Goal: Information Seeking & Learning: Check status

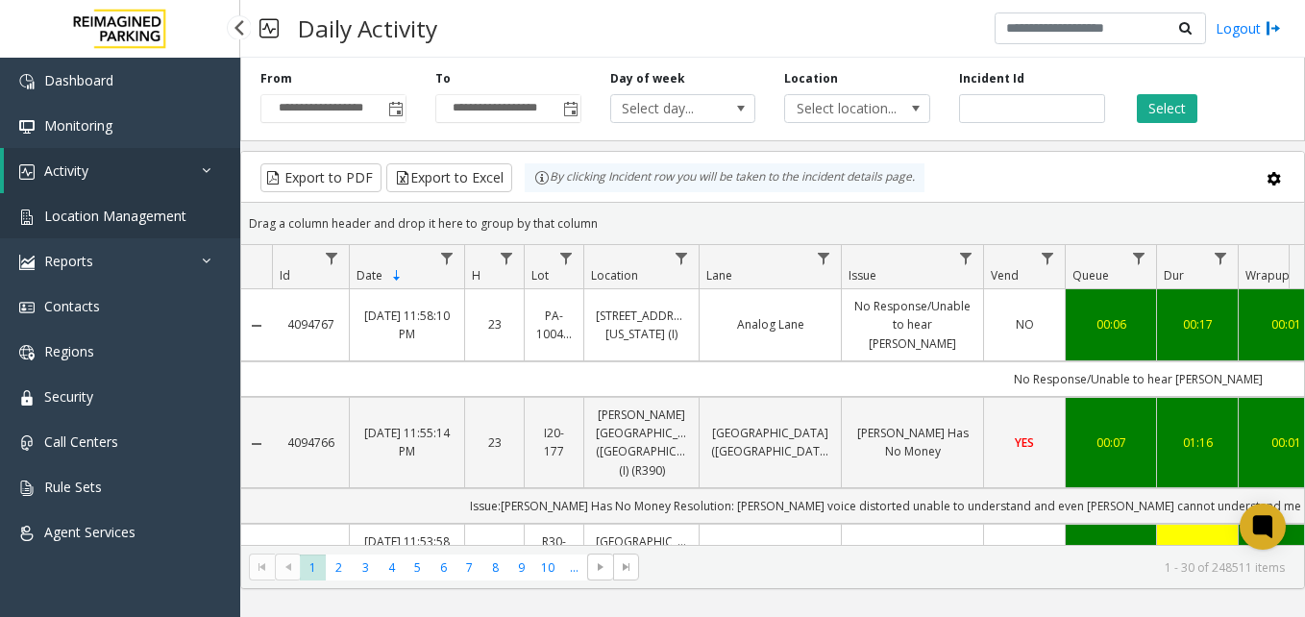
click at [135, 210] on span "Location Management" at bounding box center [115, 216] width 142 height 18
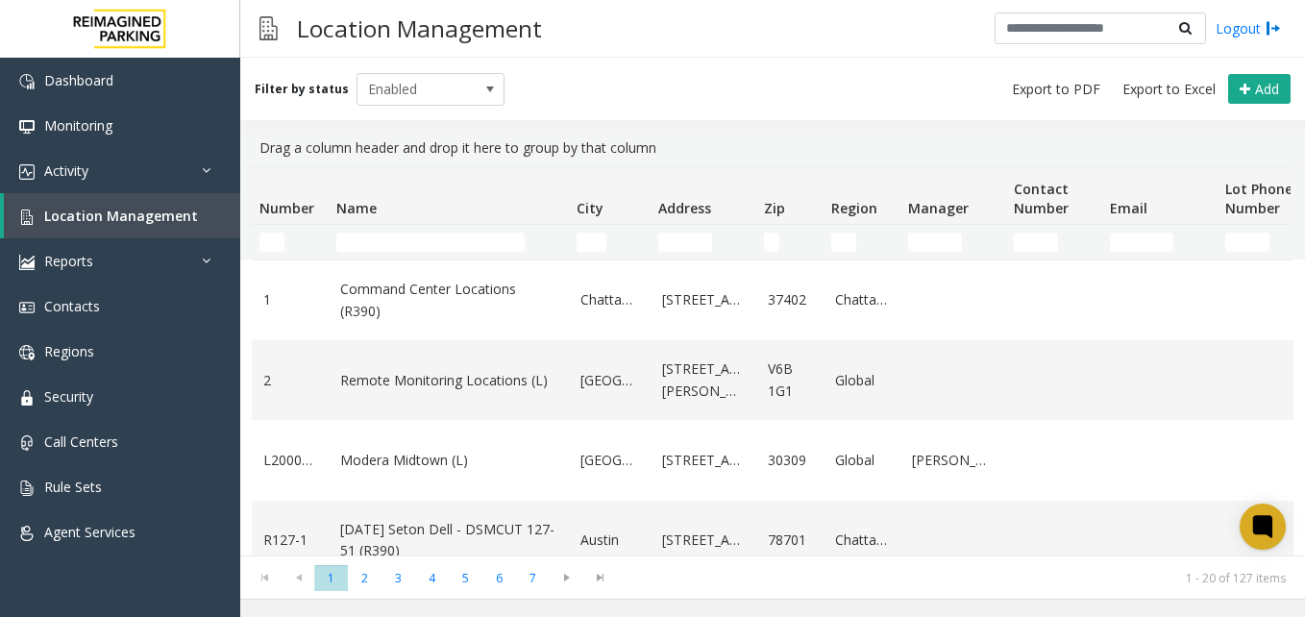
click at [731, 45] on div "Location Management Logout" at bounding box center [772, 29] width 1065 height 58
click at [95, 210] on span "Location Management" at bounding box center [121, 216] width 154 height 18
click at [119, 209] on span "Location Management" at bounding box center [121, 216] width 154 height 18
click at [443, 236] on input "Name Filter" at bounding box center [430, 242] width 188 height 19
click at [432, 239] on input "Name Filter" at bounding box center [430, 242] width 188 height 19
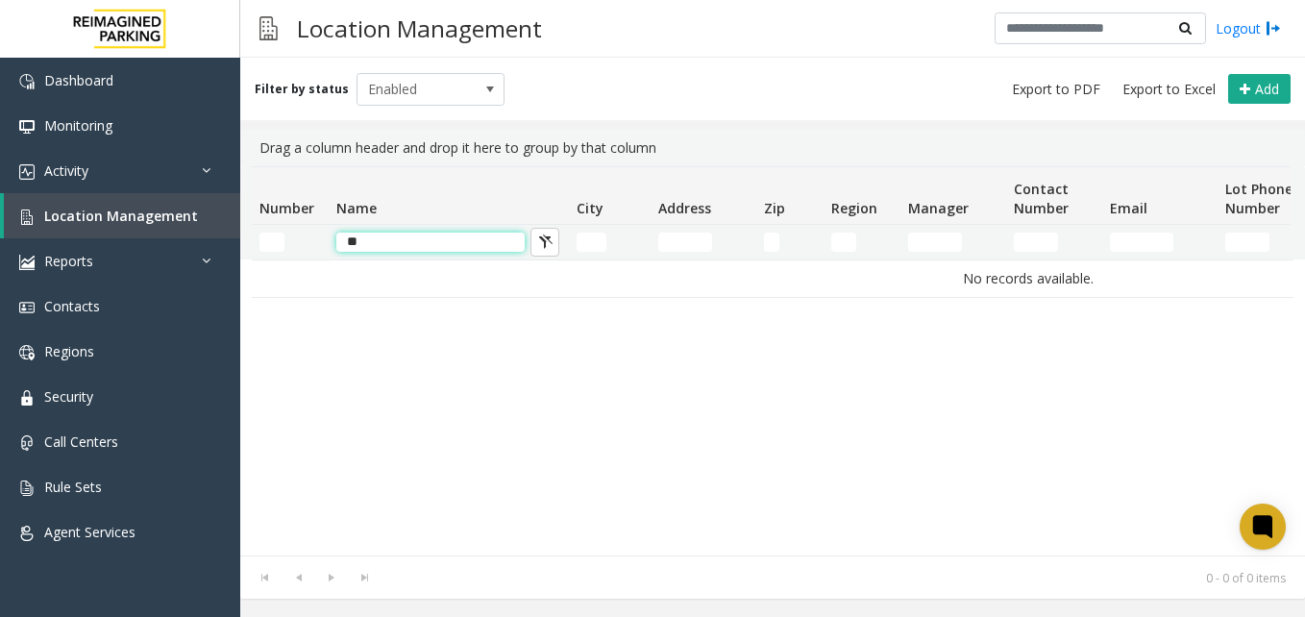
type input "*"
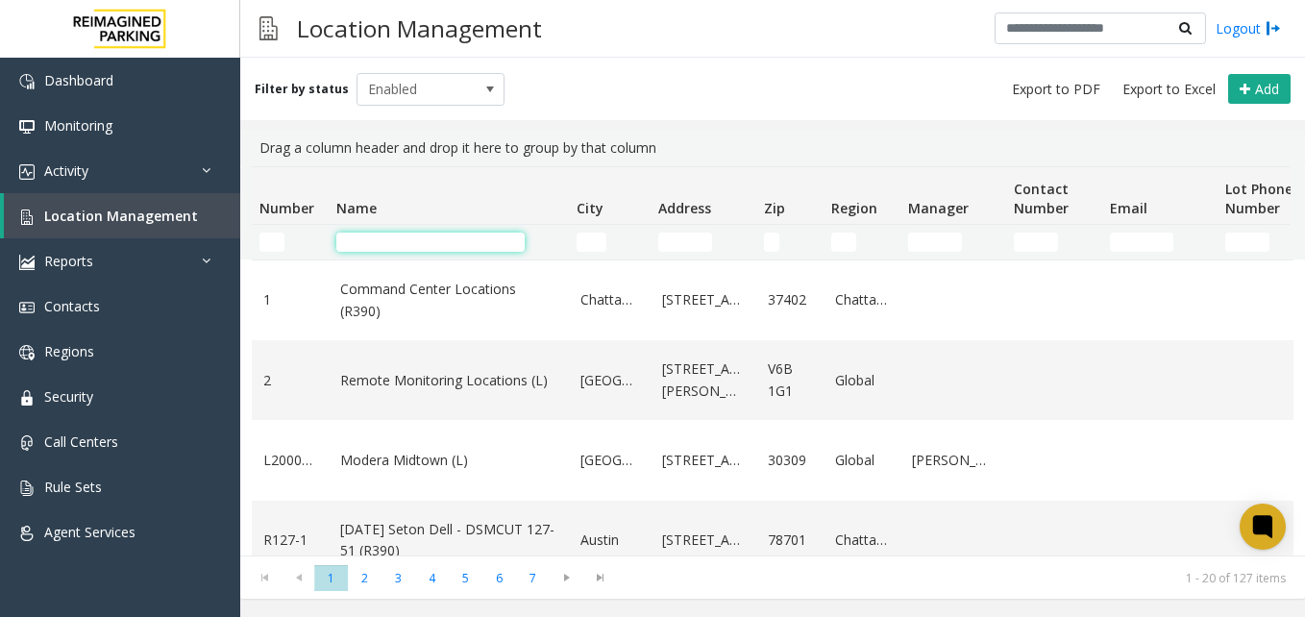
click at [368, 242] on input "Name Filter" at bounding box center [430, 242] width 188 height 19
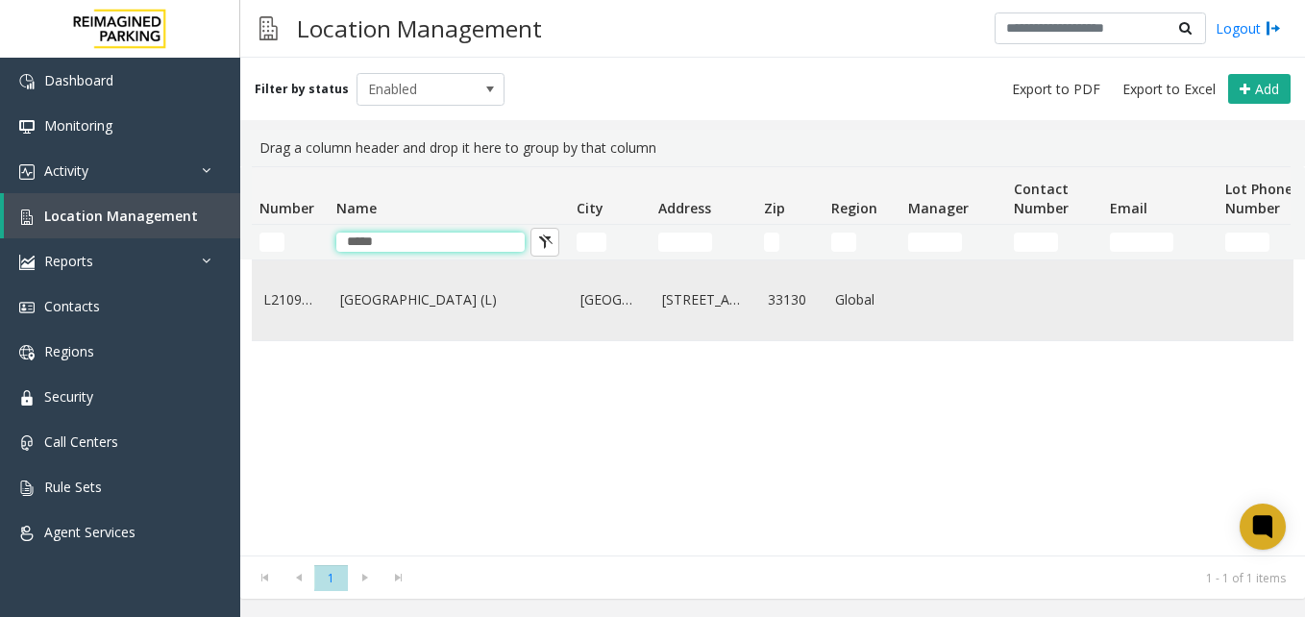
type input "*****"
click at [413, 299] on link "[GEOGRAPHIC_DATA] (L)" at bounding box center [448, 299] width 217 height 21
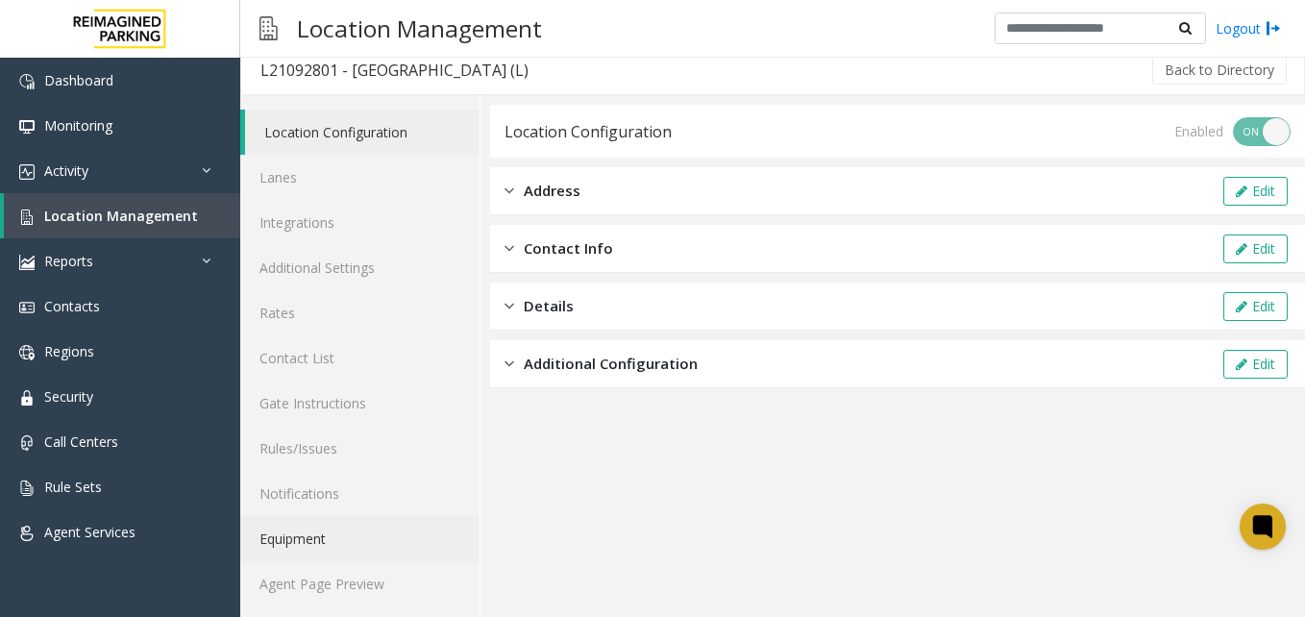
scroll to position [16, 0]
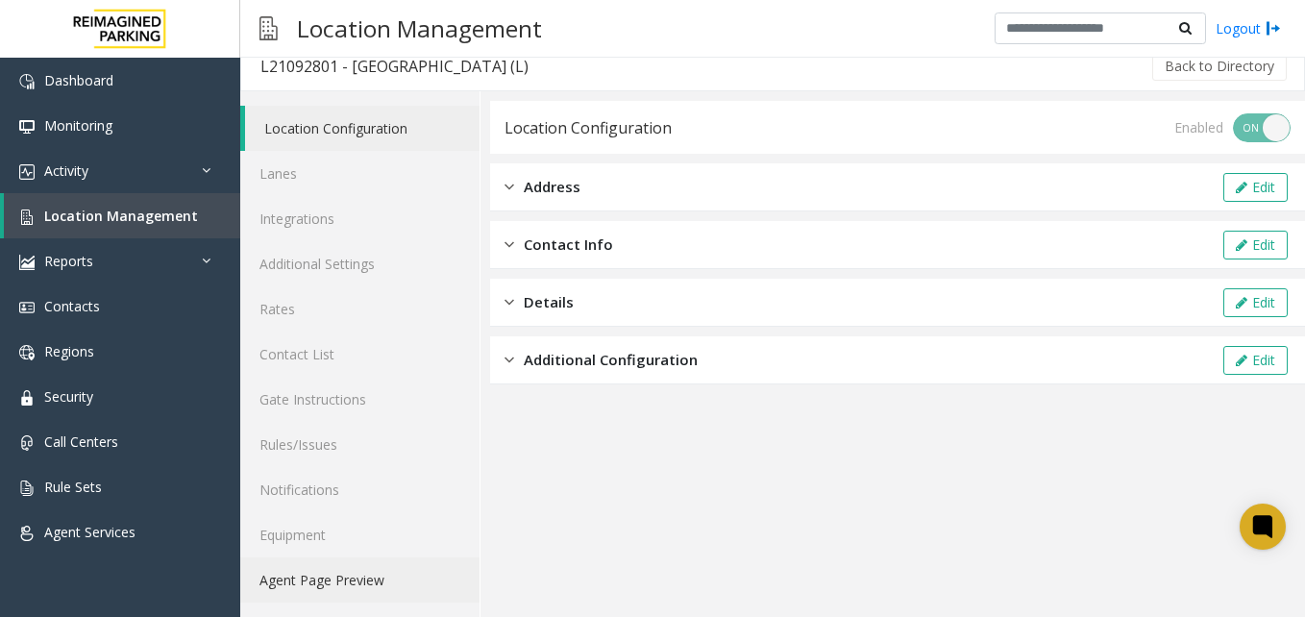
click at [333, 576] on link "Agent Page Preview" at bounding box center [359, 580] width 239 height 45
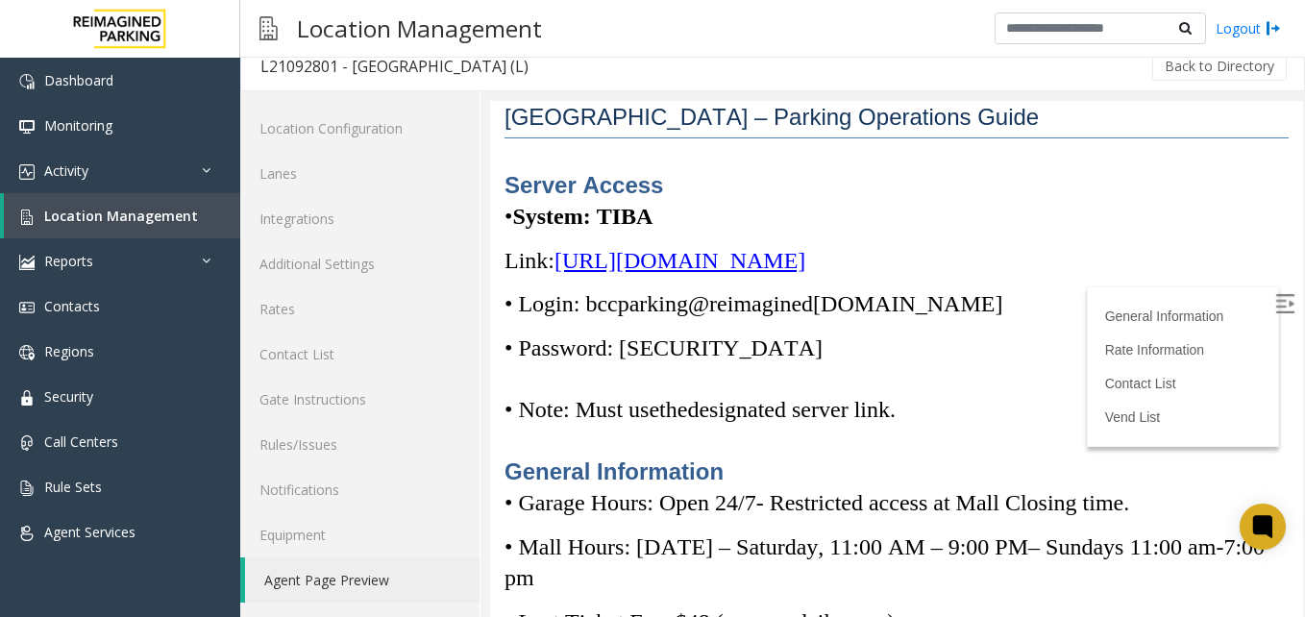
scroll to position [288, 0]
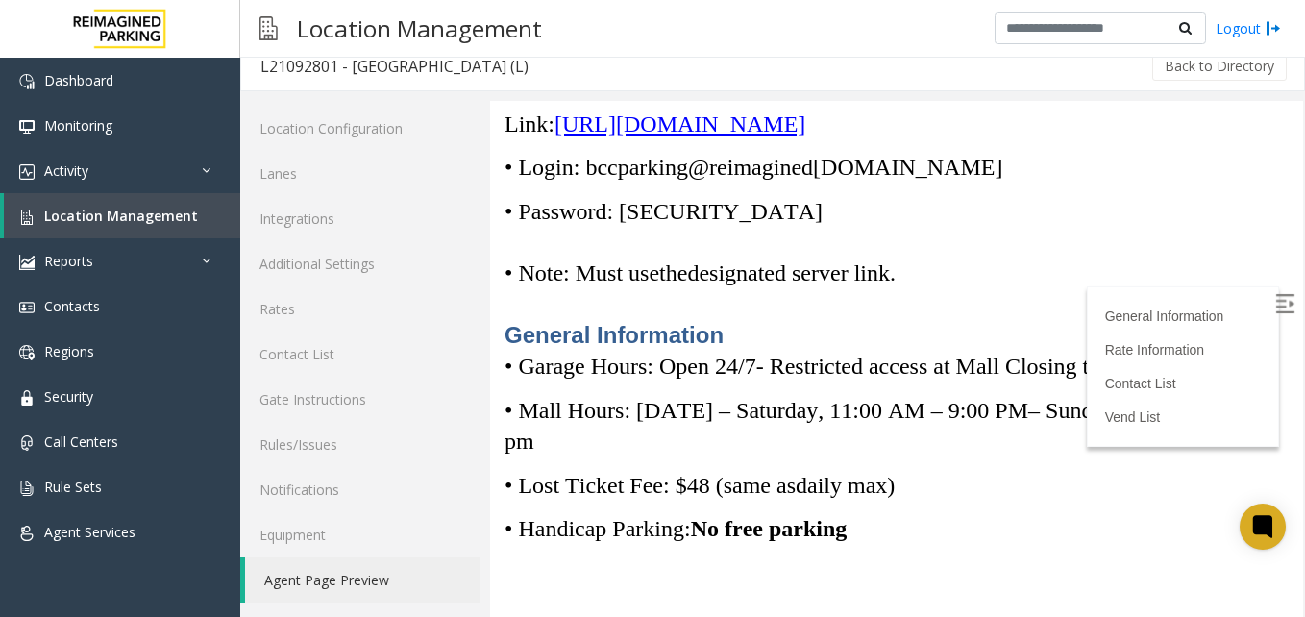
click at [806, 136] on span "[URL][DOMAIN_NAME]" at bounding box center [680, 124] width 251 height 25
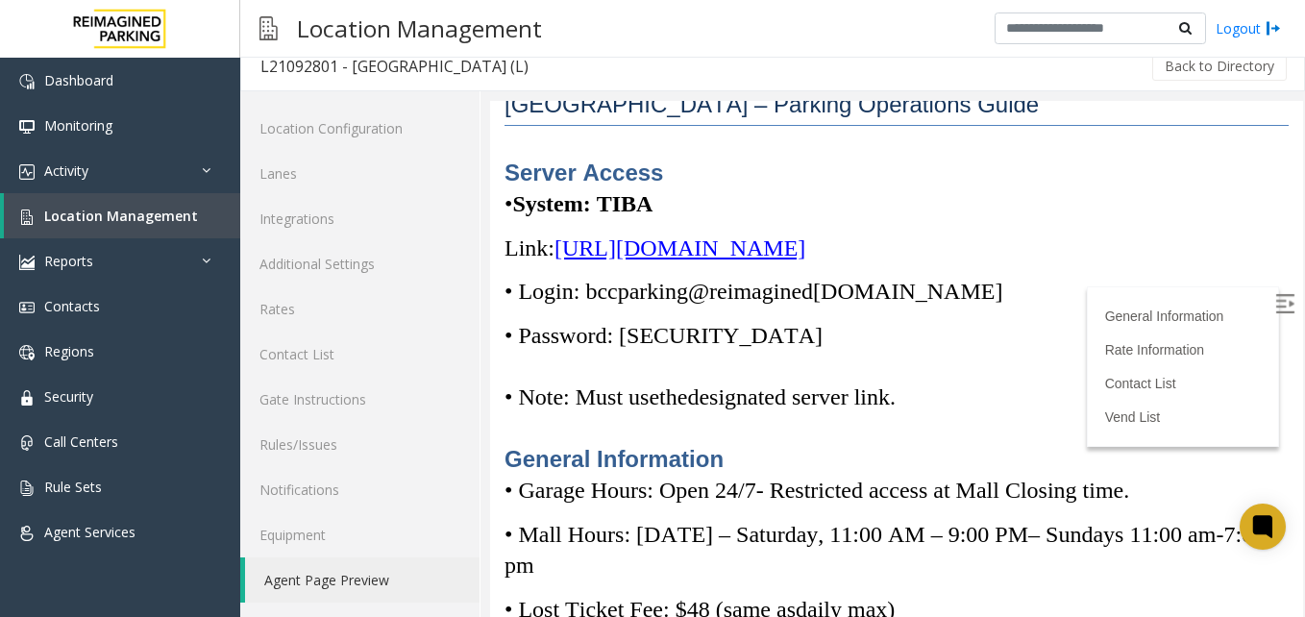
scroll to position [192, 0]
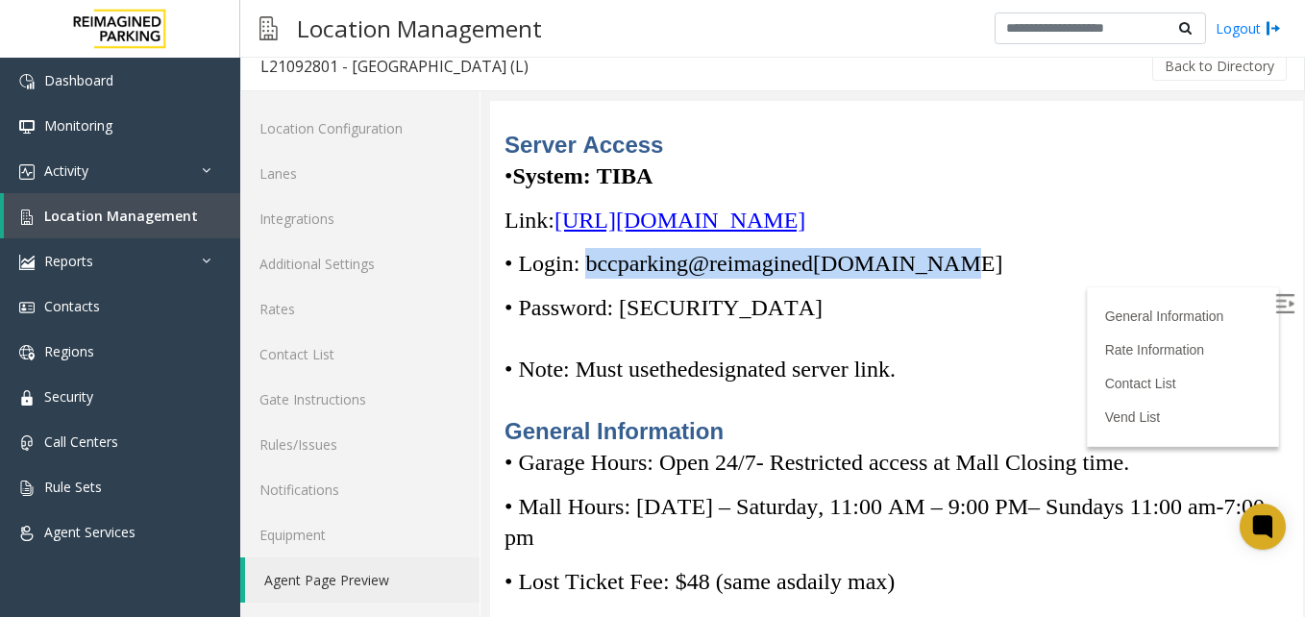
drag, startPoint x: 589, startPoint y: 289, endPoint x: 947, endPoint y: 297, distance: 357.7
click at [947, 276] on span "• Login: bccparking@re imagined [DOMAIN_NAME]" at bounding box center [754, 263] width 498 height 25
copy span "bccparking@re imagined [DOMAIN_NAME]"
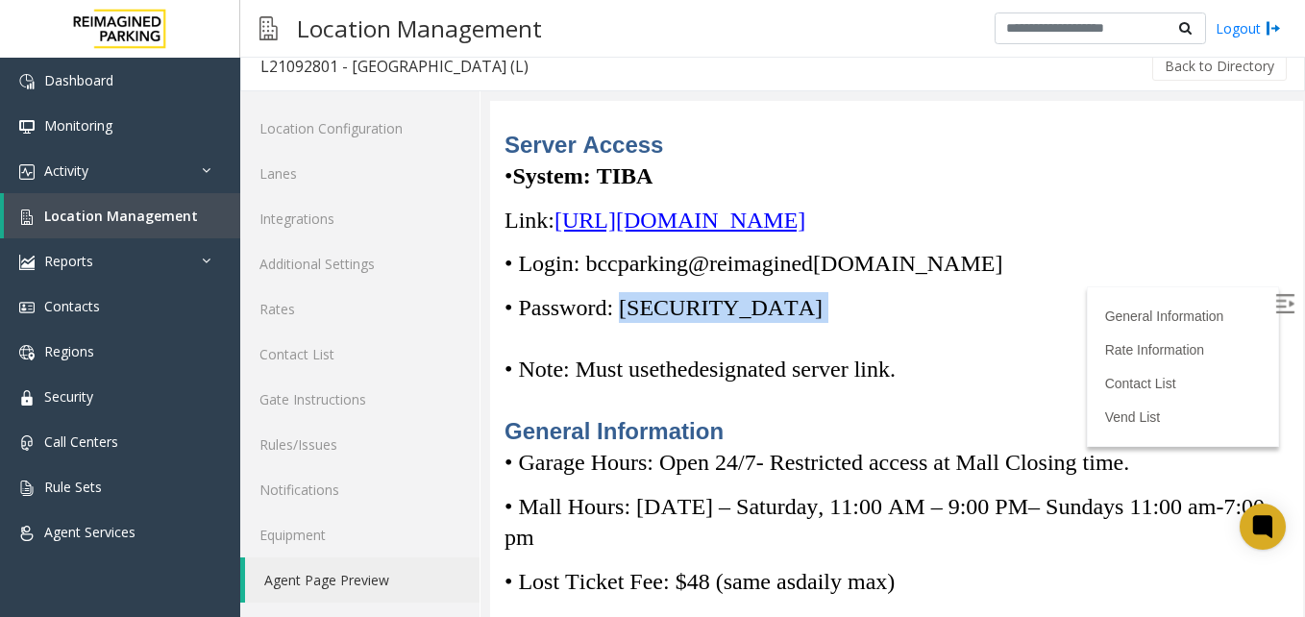
drag, startPoint x: 631, startPoint y: 333, endPoint x: 760, endPoint y: 335, distance: 129.8
click at [760, 323] on p "• Password: [SECURITY_DATA]" at bounding box center [897, 307] width 784 height 31
copy p "Parking1!"
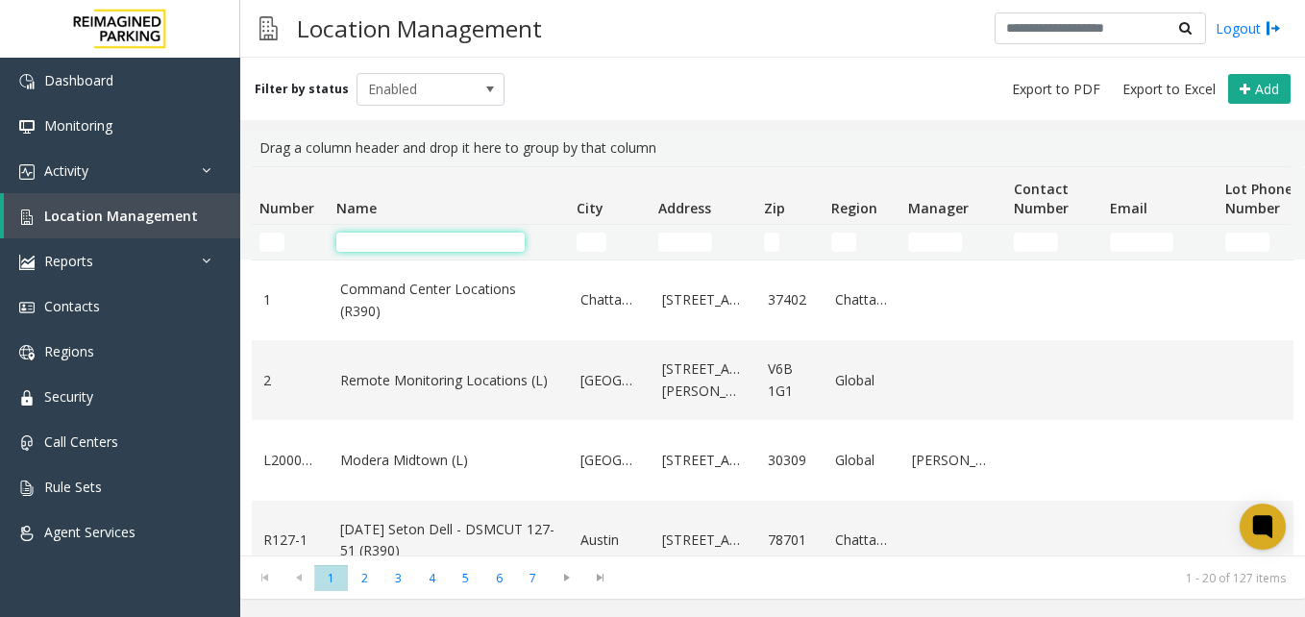
click at [410, 236] on input "Name Filter" at bounding box center [430, 242] width 188 height 19
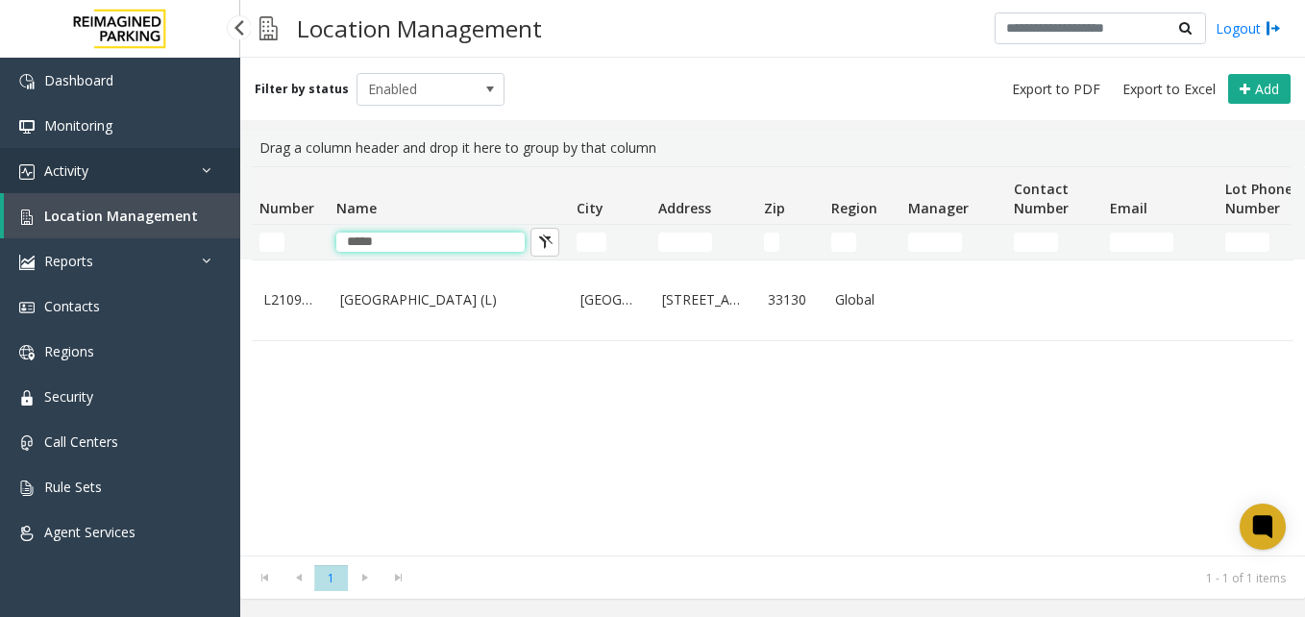
type input "*****"
click at [122, 161] on link "Activity" at bounding box center [120, 170] width 240 height 45
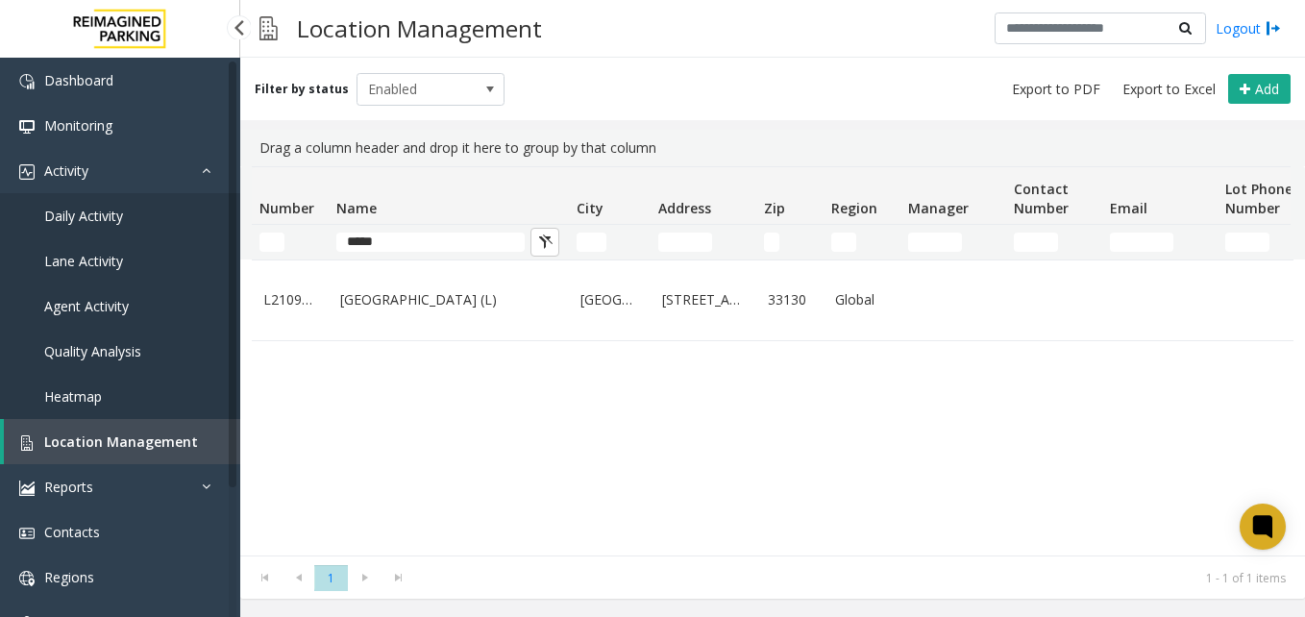
click at [98, 258] on span "Lane Activity" at bounding box center [83, 261] width 79 height 18
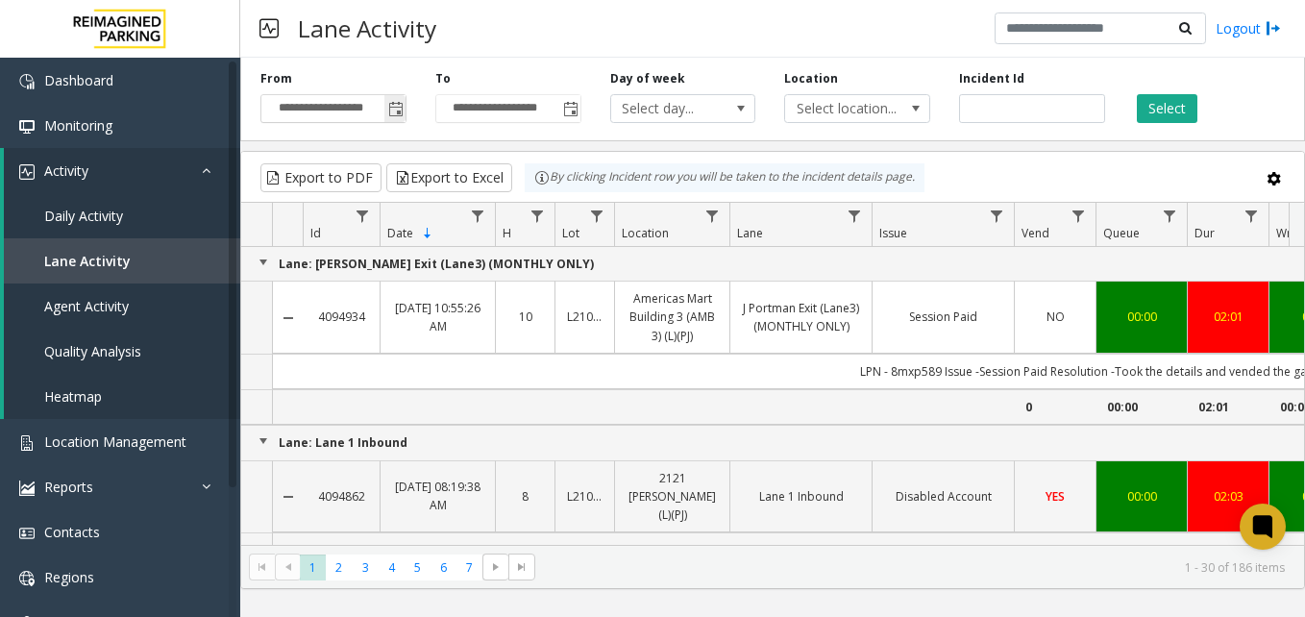
click at [396, 107] on span "Toggle popup" at bounding box center [395, 109] width 15 height 15
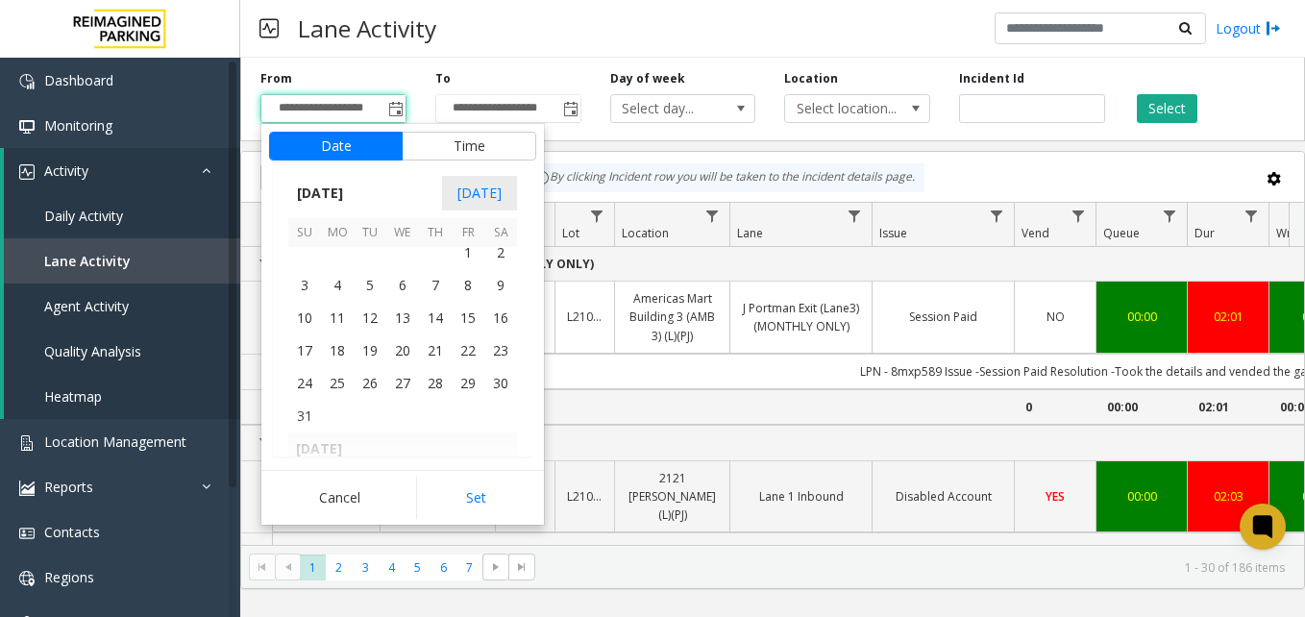
scroll to position [344739, 0]
click at [465, 284] on span "1" at bounding box center [468, 286] width 33 height 33
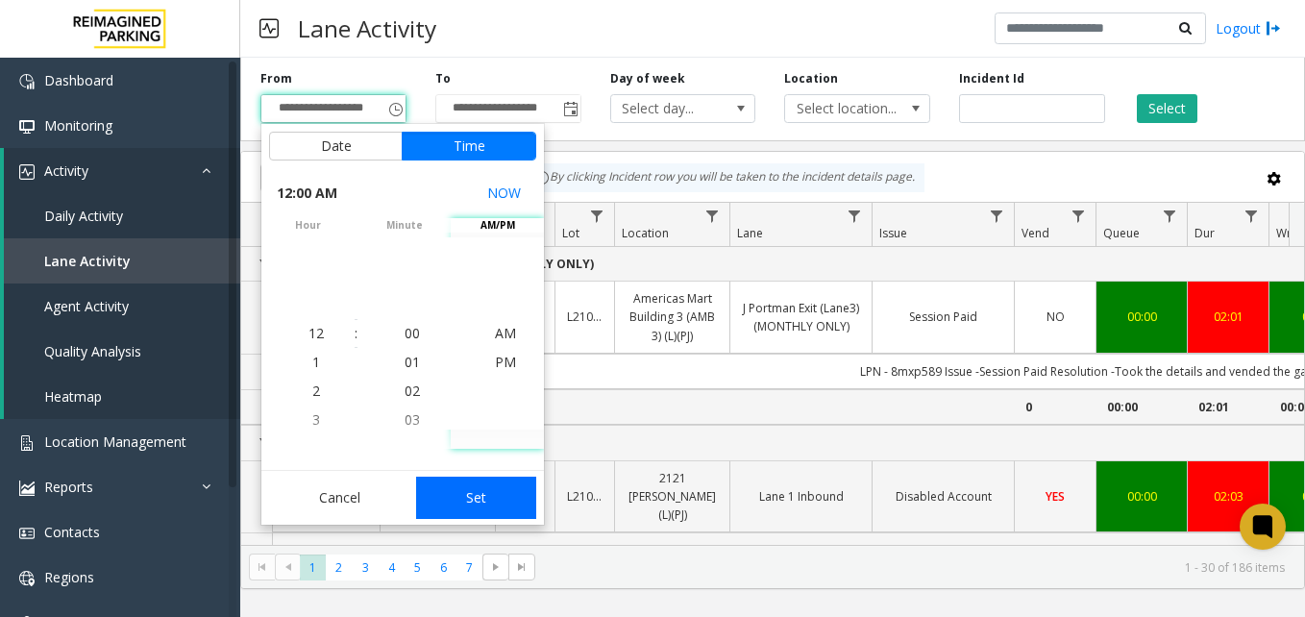
click at [475, 498] on button "Set" at bounding box center [476, 498] width 121 height 42
type input "**********"
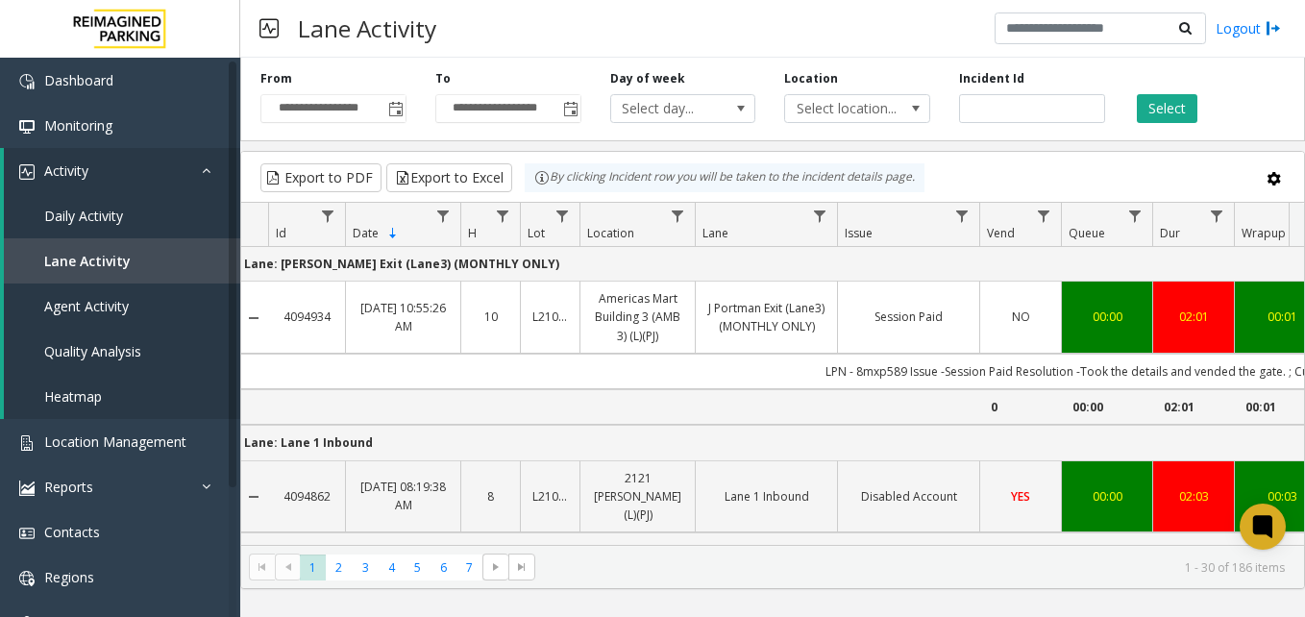
scroll to position [0, 0]
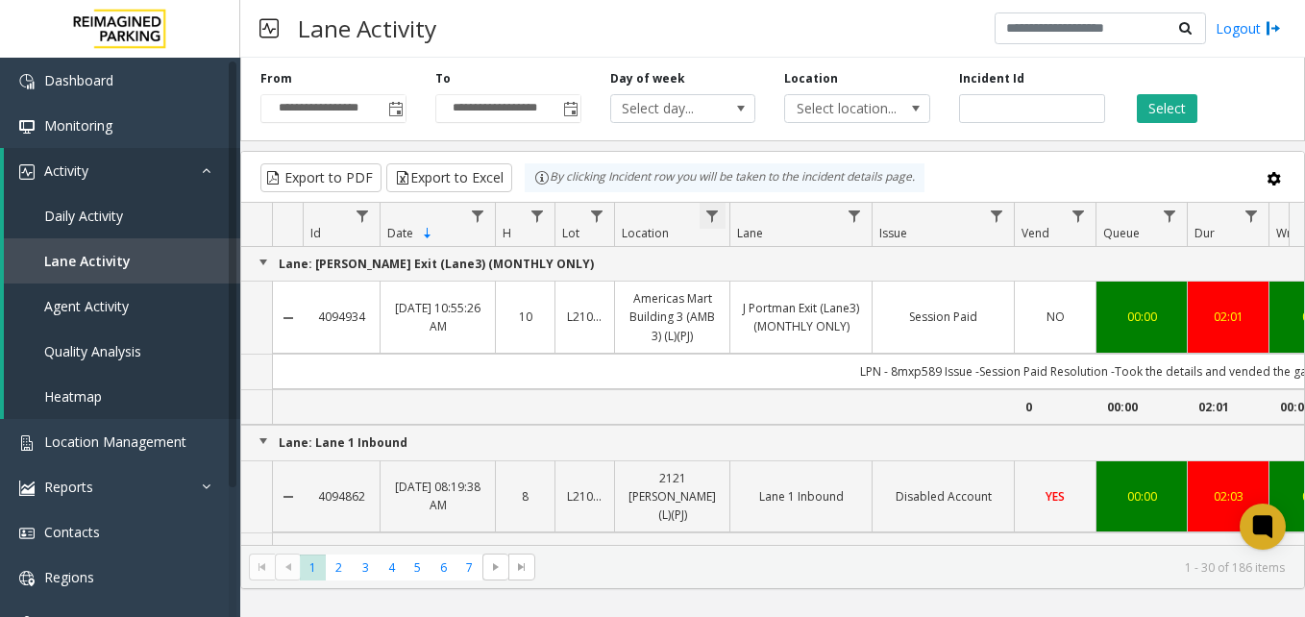
click at [717, 214] on span "Data table" at bounding box center [712, 216] width 15 height 15
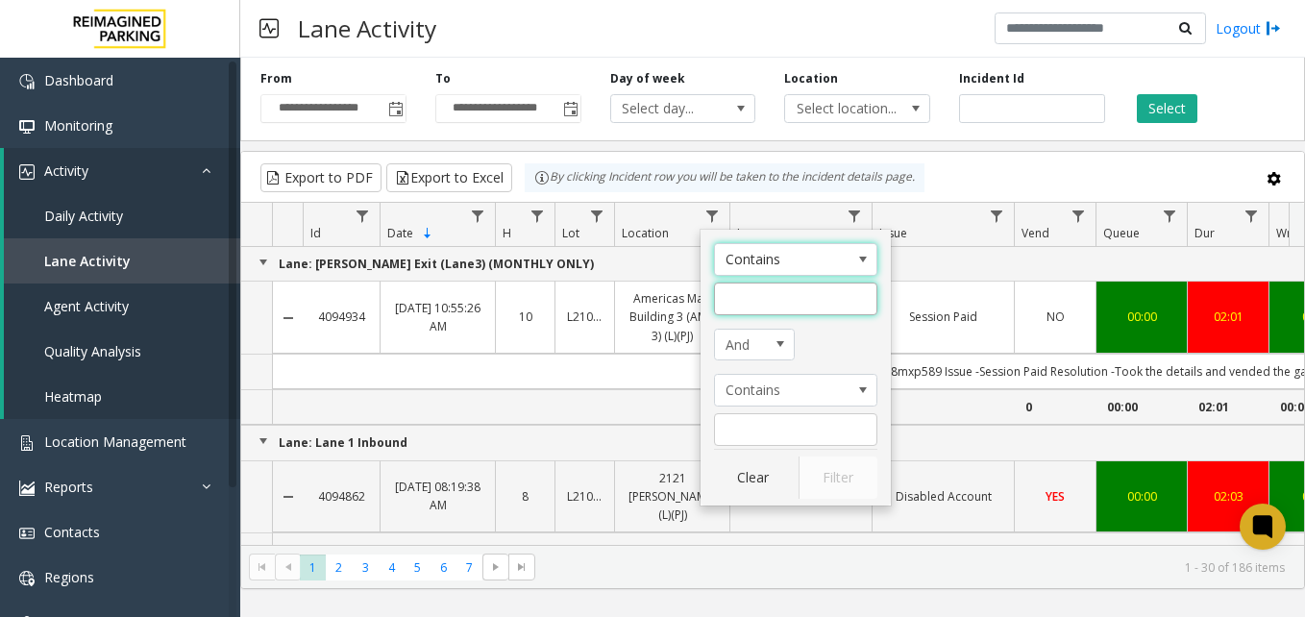
click at [774, 309] on input "Location Filter" at bounding box center [795, 299] width 163 height 33
type input "*****"
click button "Filter" at bounding box center [838, 478] width 79 height 42
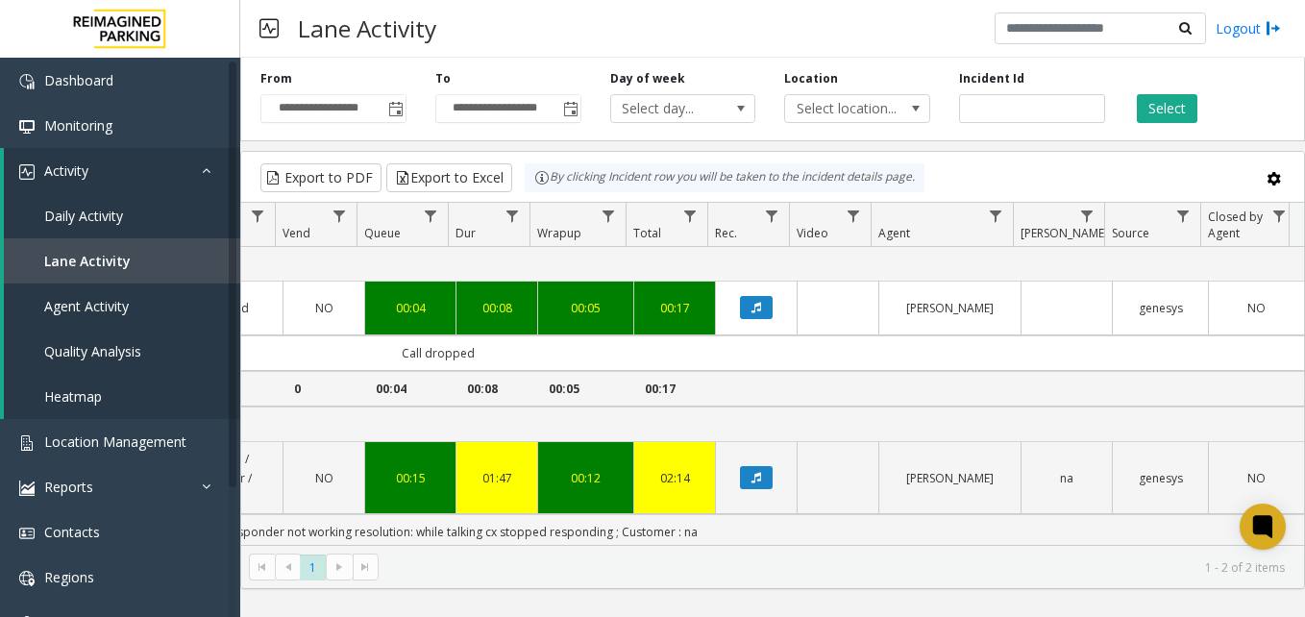
scroll to position [0, 746]
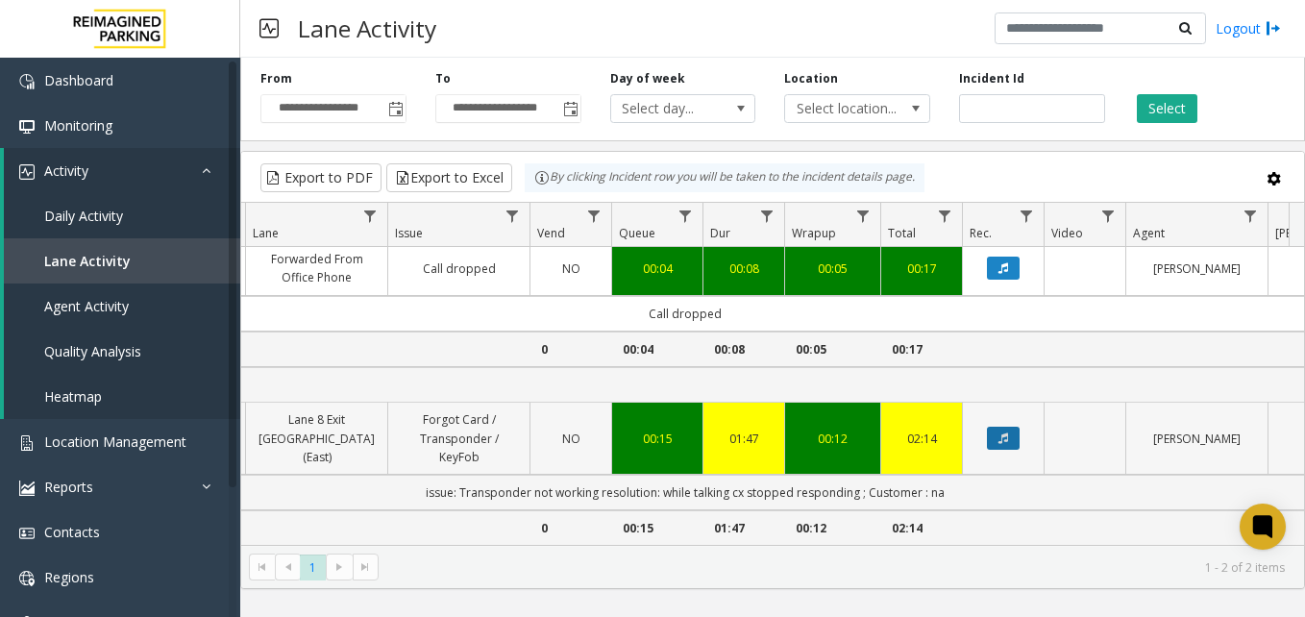
click at [999, 433] on icon "Data table" at bounding box center [1004, 439] width 10 height 12
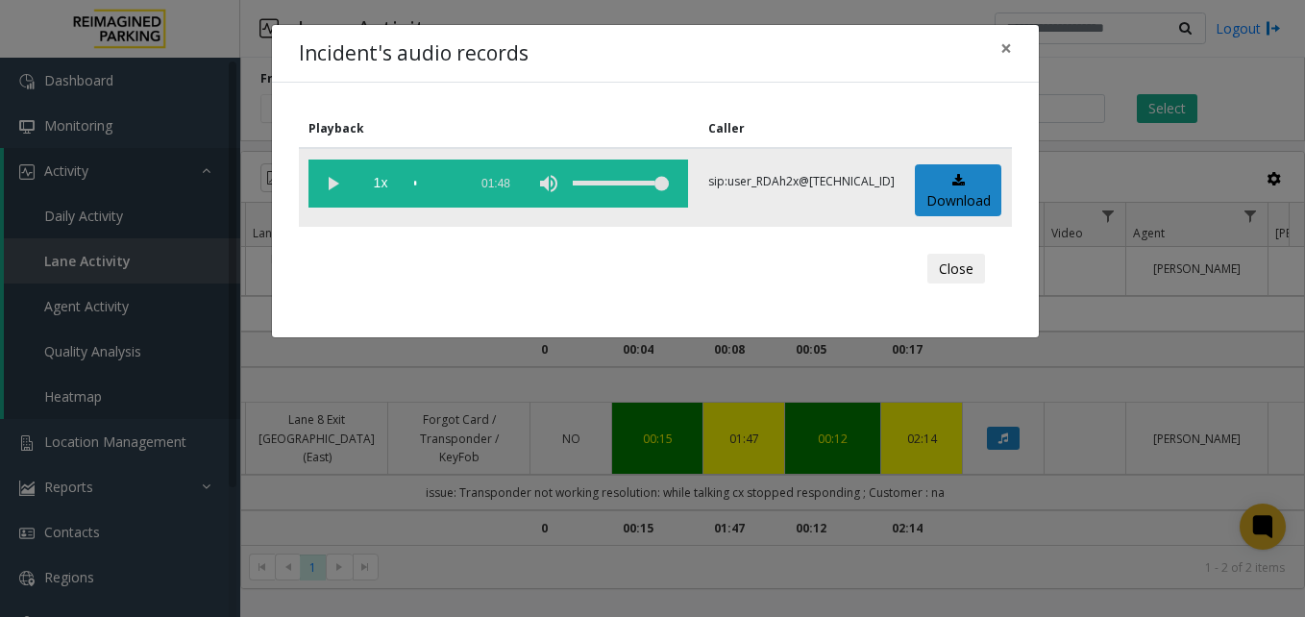
click at [332, 186] on vg-play-pause at bounding box center [333, 184] width 48 height 48
drag, startPoint x: 955, startPoint y: 269, endPoint x: 916, endPoint y: 254, distance: 41.4
click at [955, 269] on button "Close" at bounding box center [957, 269] width 58 height 31
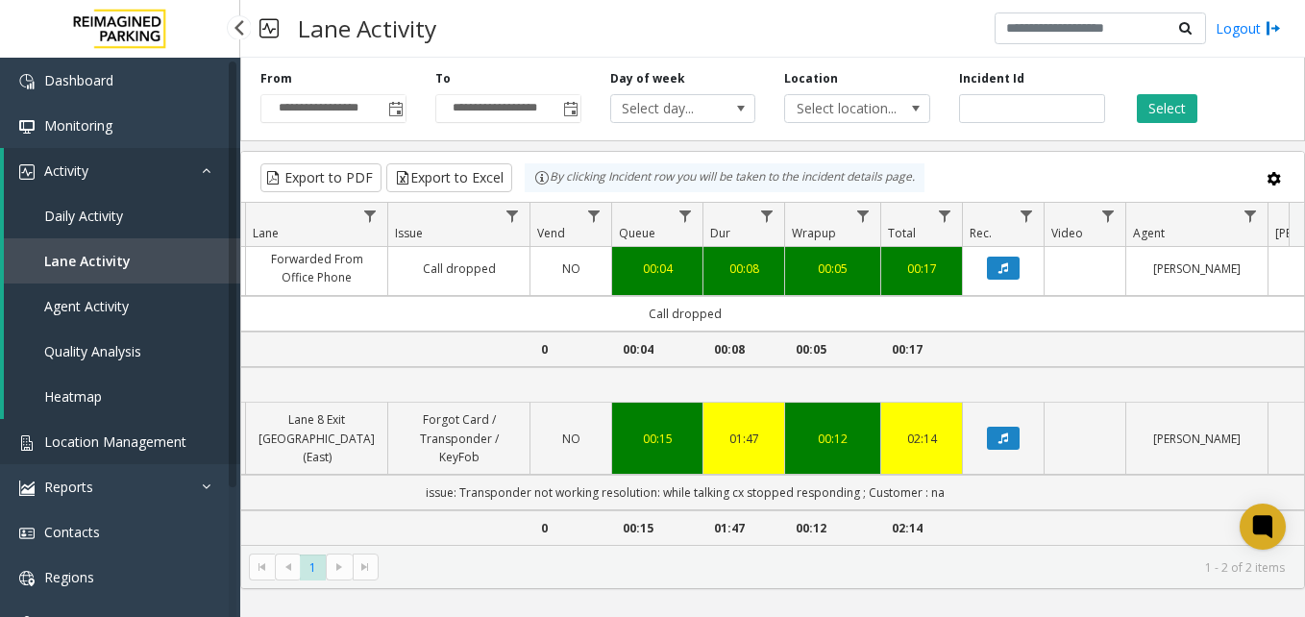
click at [134, 434] on span "Location Management" at bounding box center [115, 442] width 142 height 18
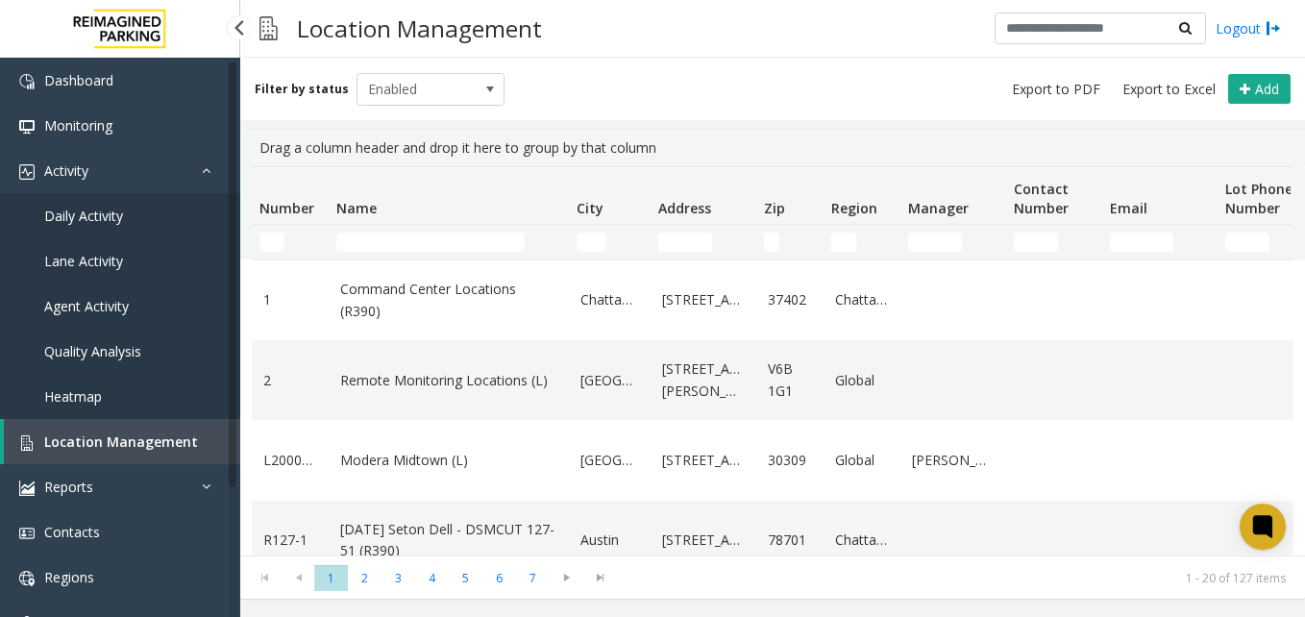
click at [105, 205] on link "Daily Activity" at bounding box center [120, 215] width 240 height 45
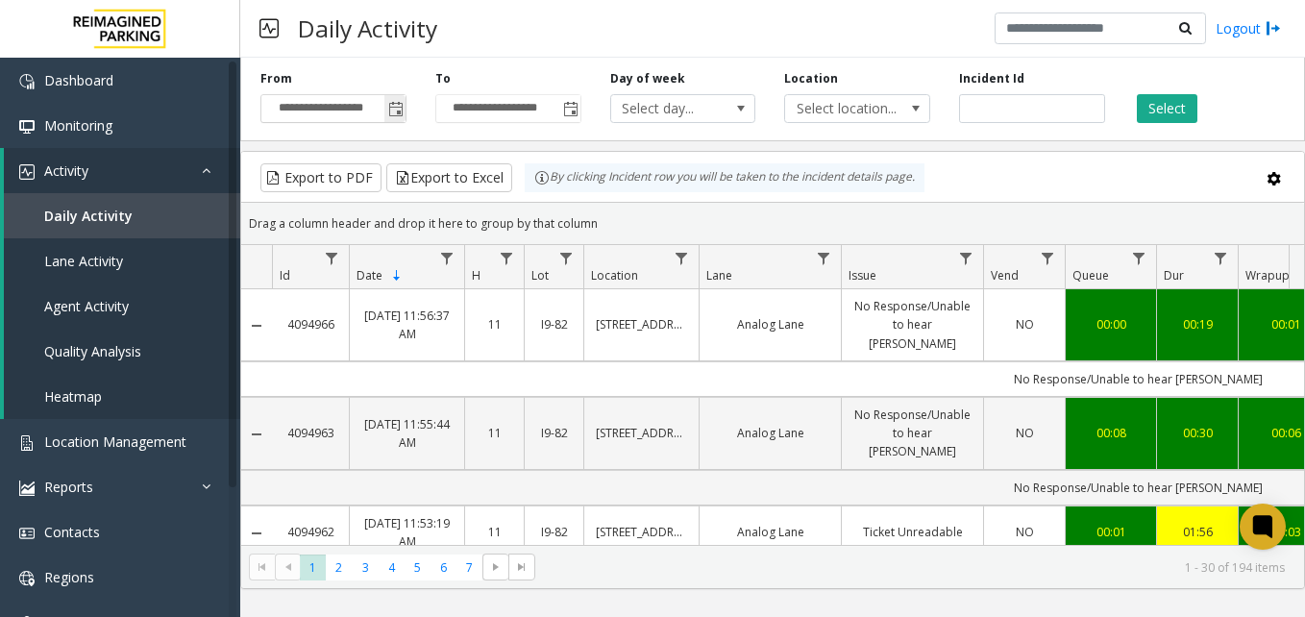
click at [400, 107] on span "Toggle popup" at bounding box center [395, 109] width 15 height 15
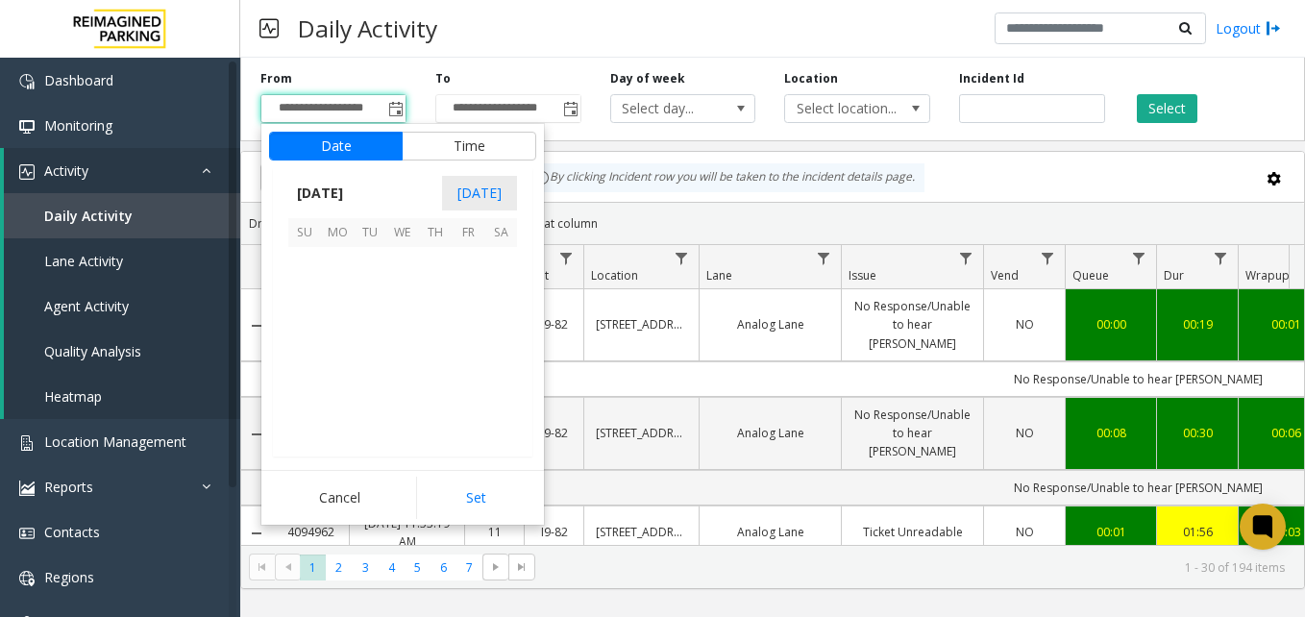
scroll to position [345220, 0]
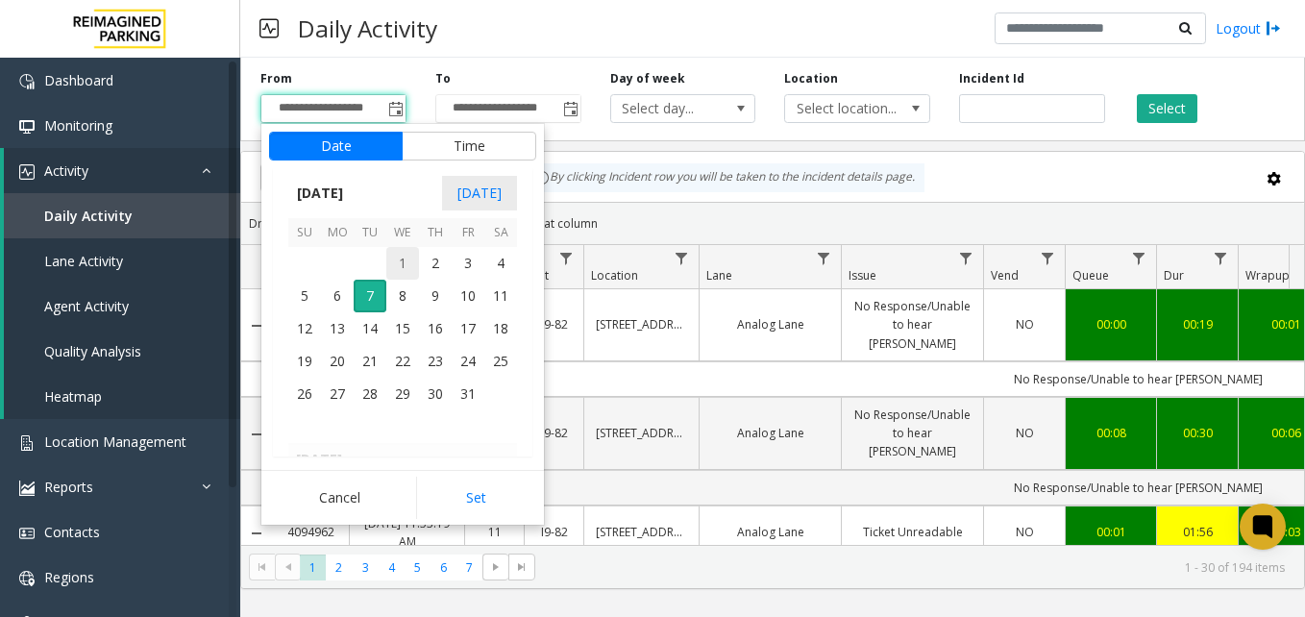
click at [409, 261] on span "1" at bounding box center [402, 263] width 33 height 33
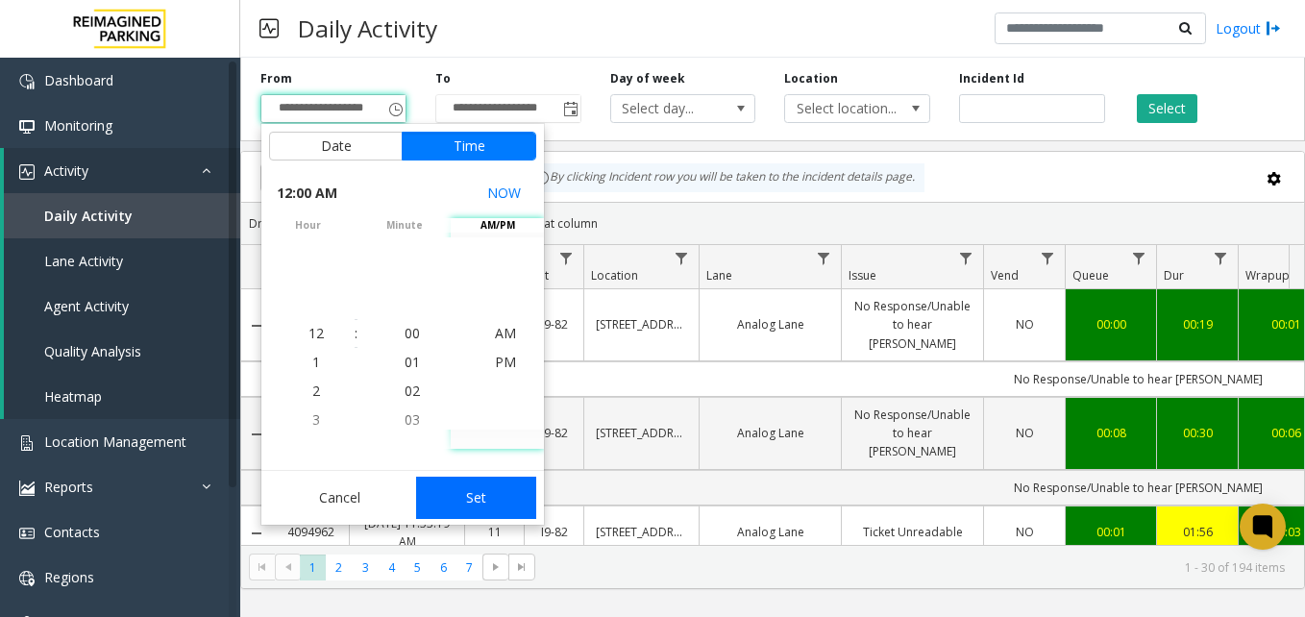
click at [484, 495] on button "Set" at bounding box center [476, 498] width 121 height 42
type input "**********"
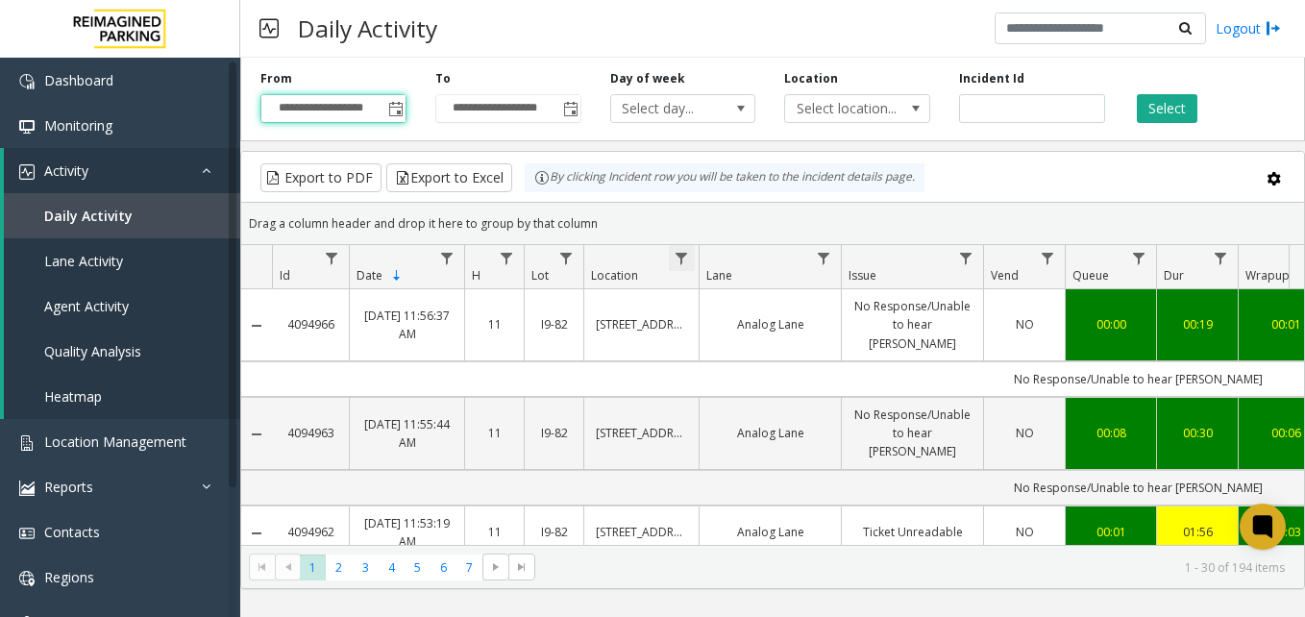
click at [682, 261] on span "Data table" at bounding box center [681, 258] width 15 height 15
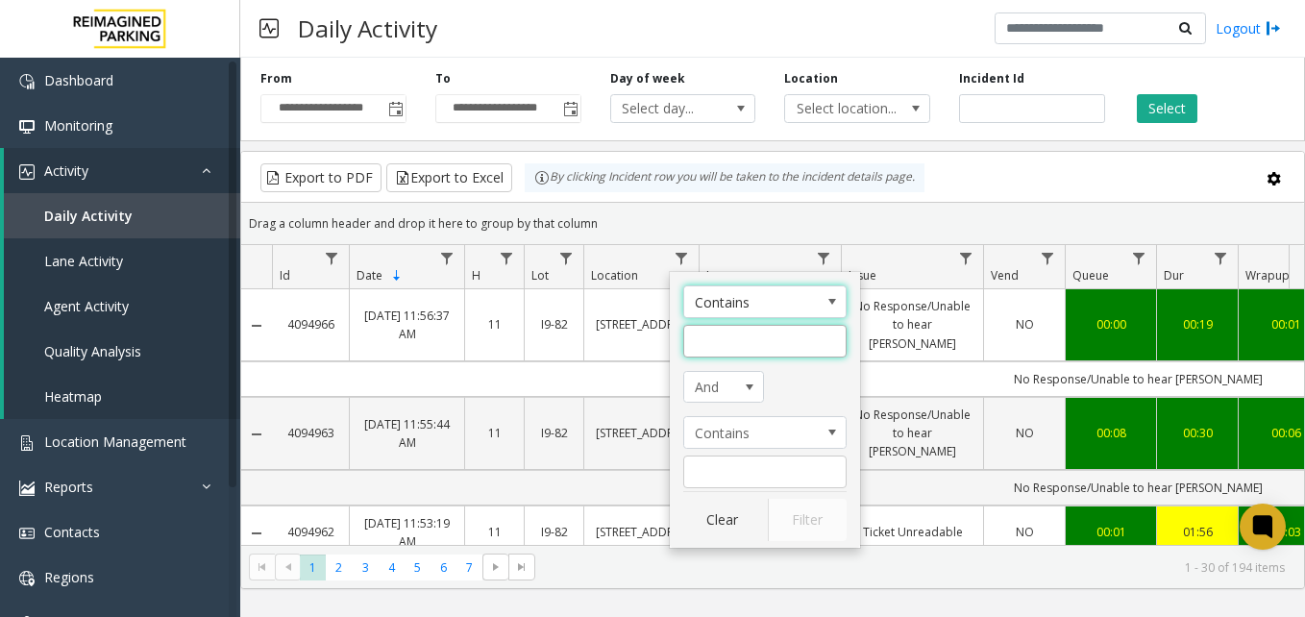
click at [741, 344] on input "Location Filter" at bounding box center [764, 341] width 163 height 33
type input "****"
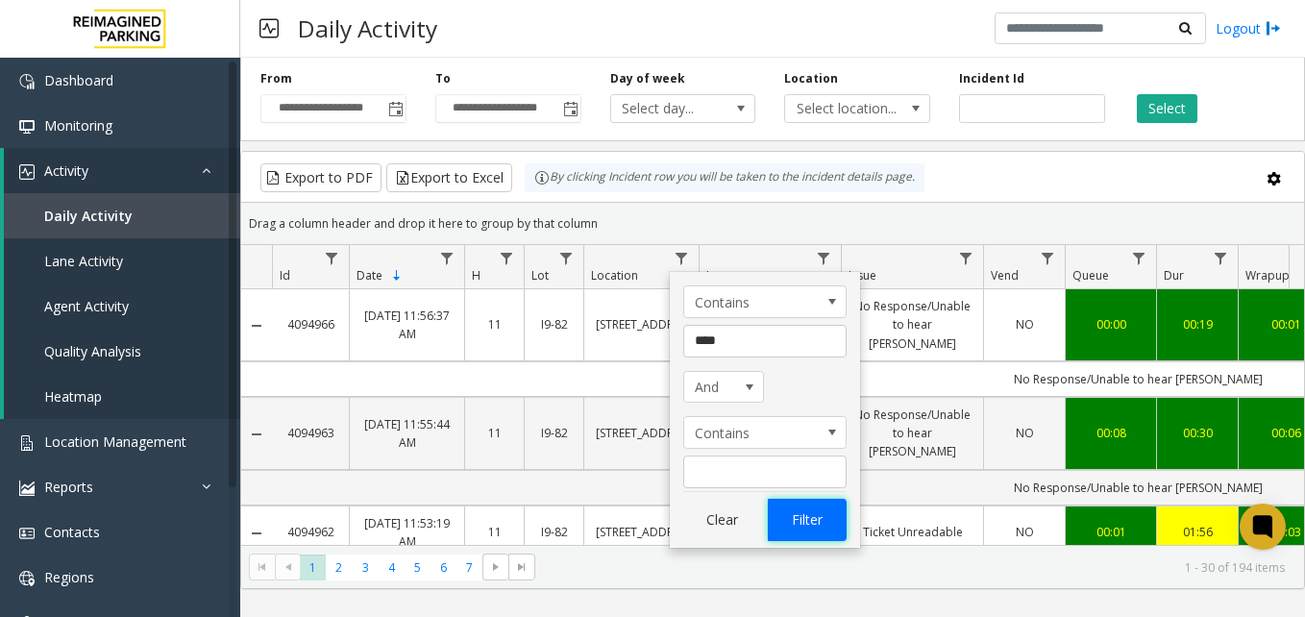
click at [811, 521] on button "Filter" at bounding box center [807, 520] width 79 height 42
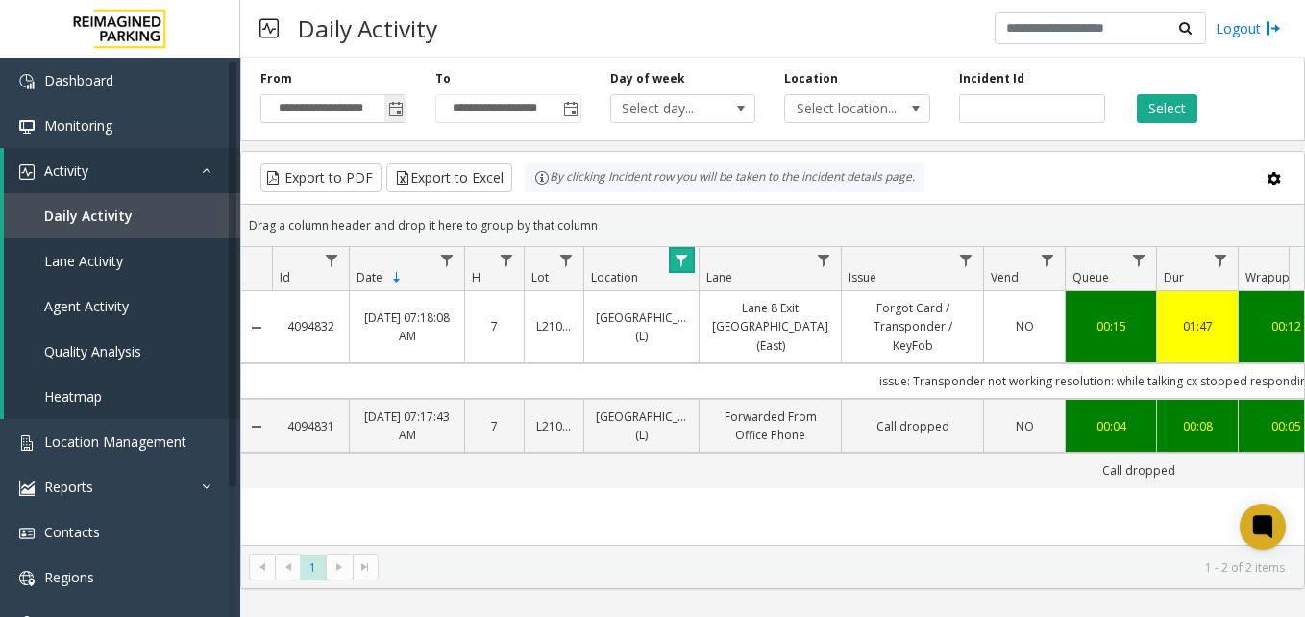
click at [396, 109] on span "Toggle popup" at bounding box center [395, 109] width 15 height 15
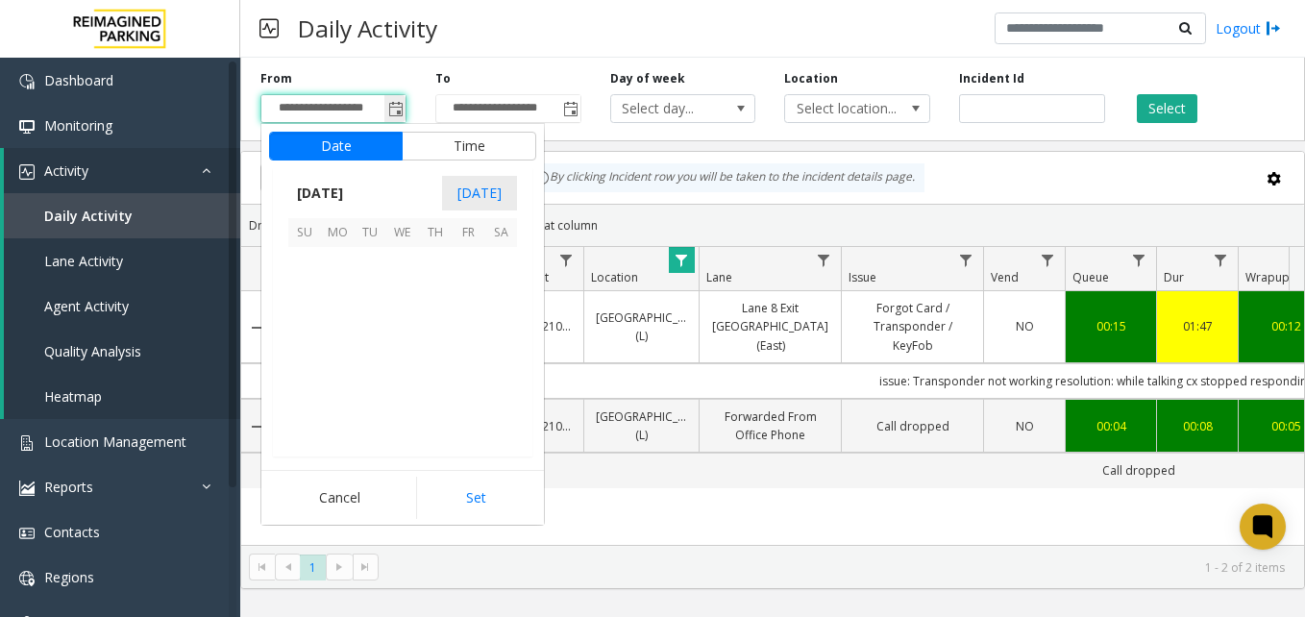
scroll to position [345220, 0]
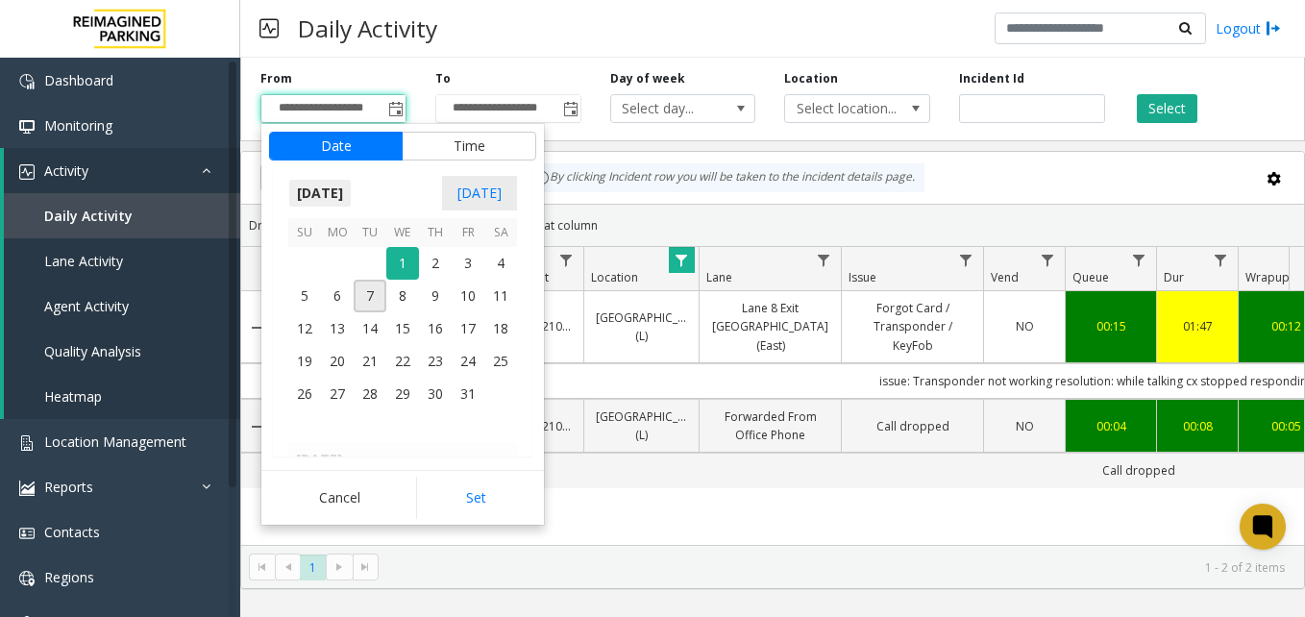
click at [343, 191] on span "October 2025" at bounding box center [319, 193] width 63 height 29
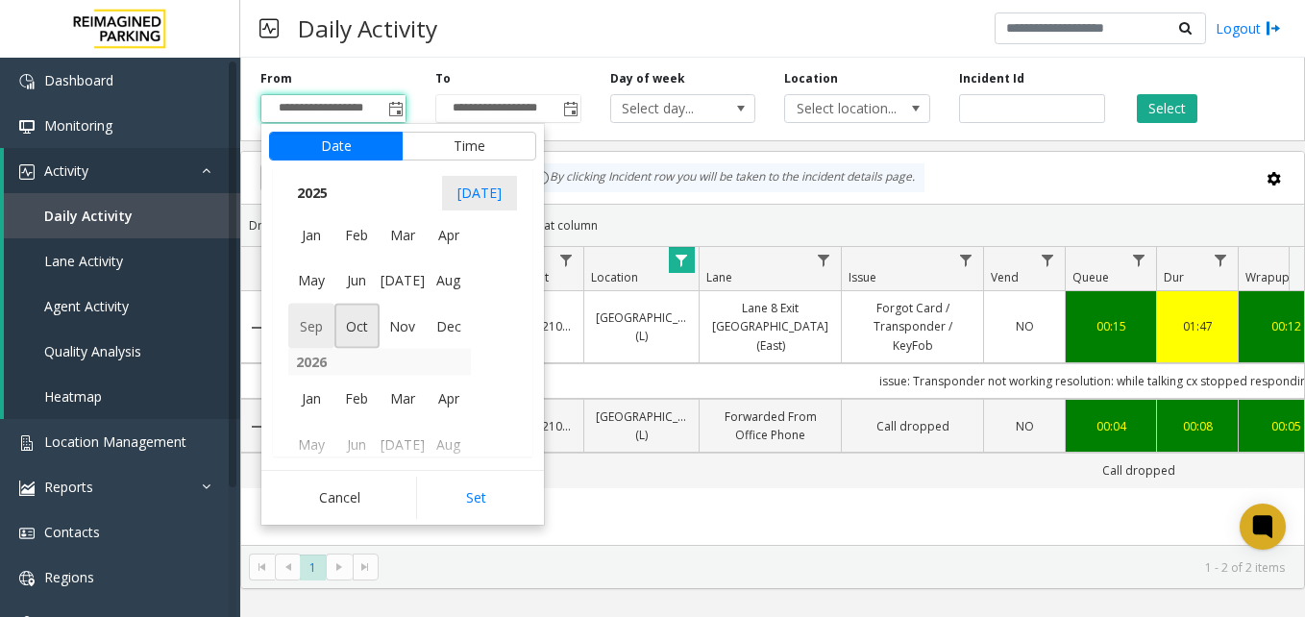
click at [310, 328] on span "Sep" at bounding box center [311, 326] width 46 height 46
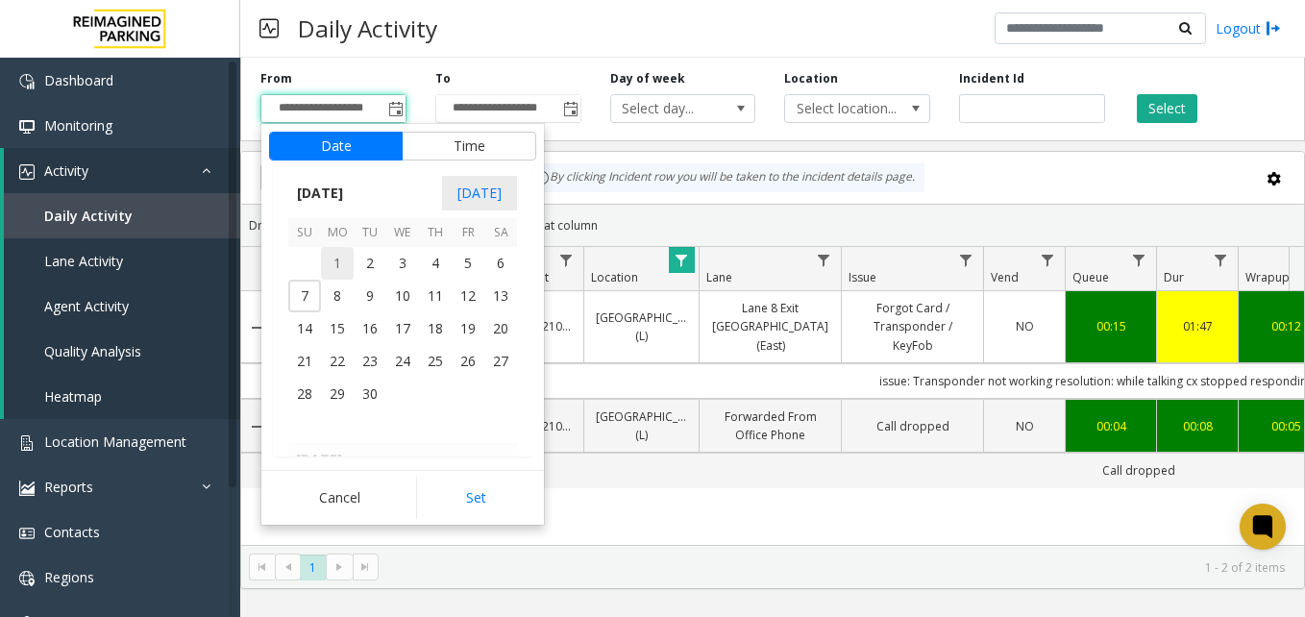
click at [339, 261] on span "1" at bounding box center [337, 263] width 33 height 33
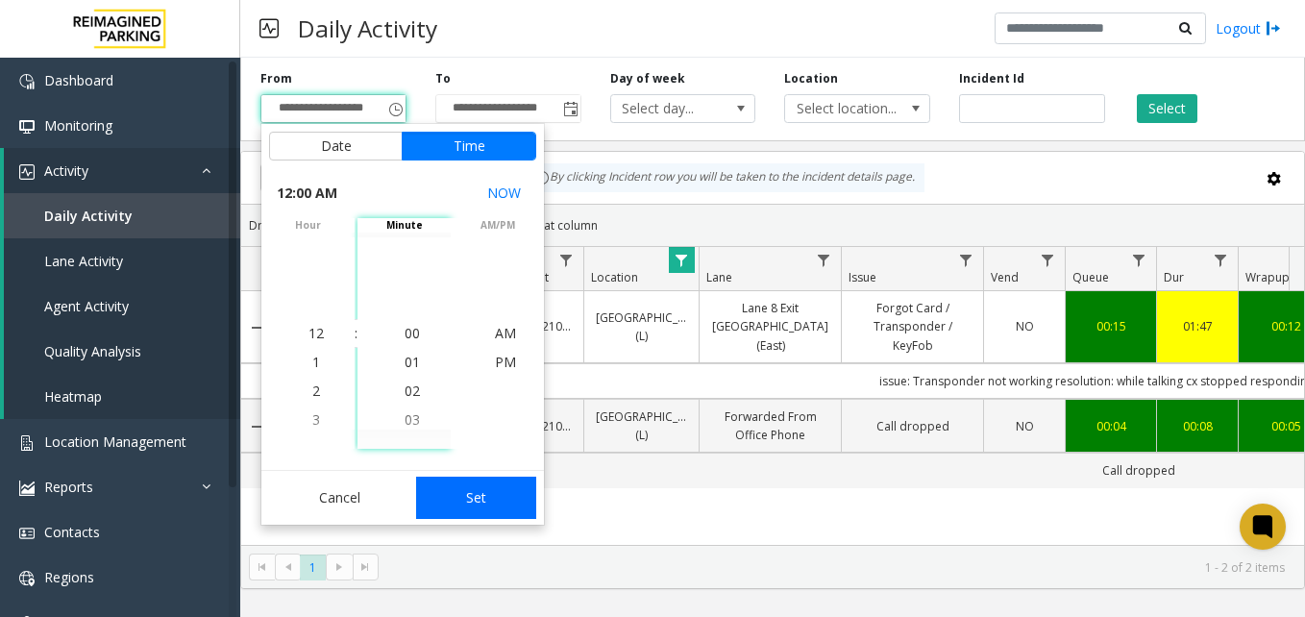
click at [476, 498] on button "Set" at bounding box center [476, 498] width 121 height 42
type input "**********"
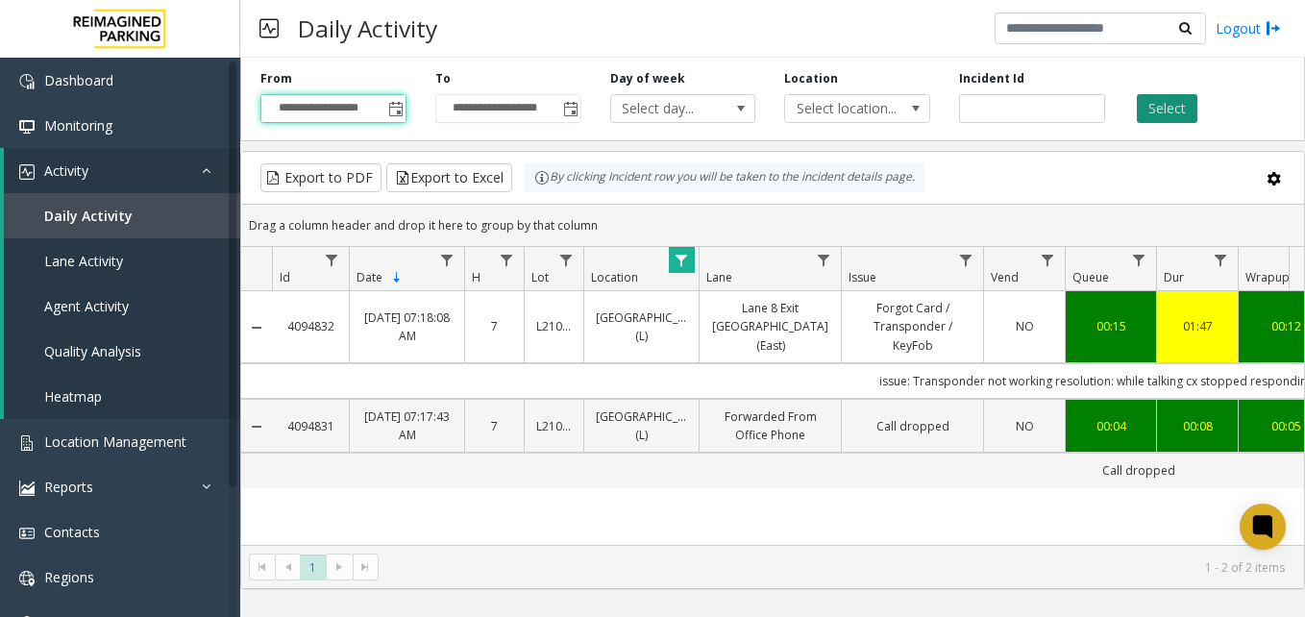
click at [1178, 101] on button "Select" at bounding box center [1167, 108] width 61 height 29
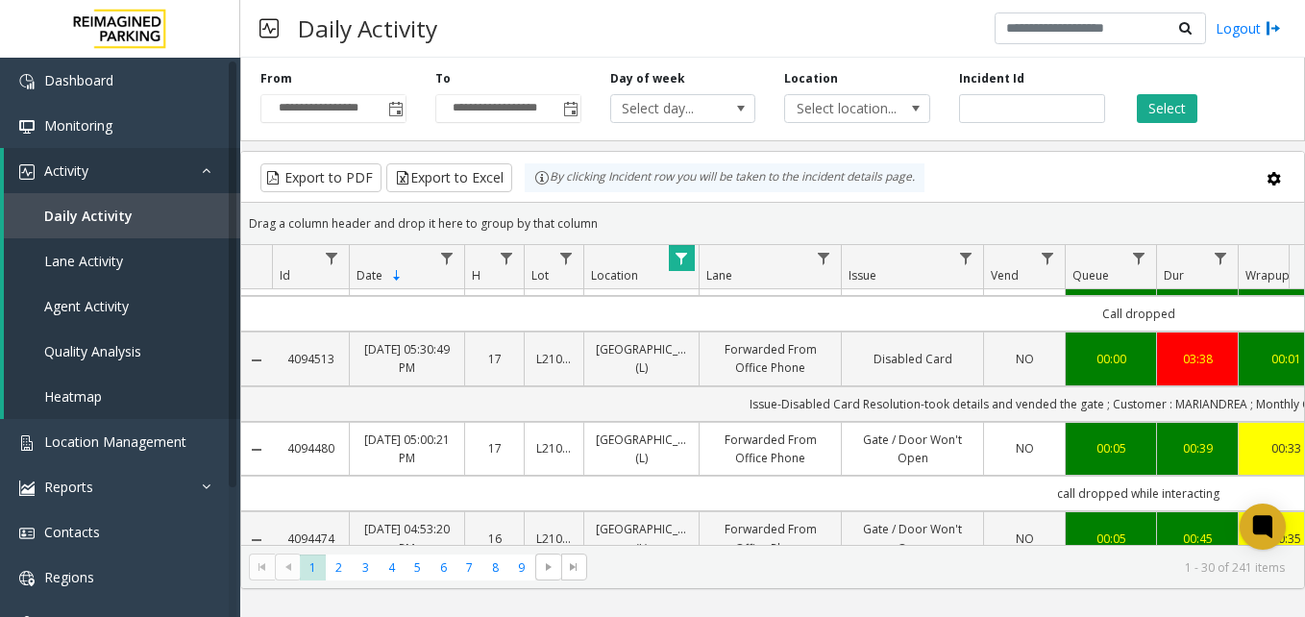
scroll to position [577, 0]
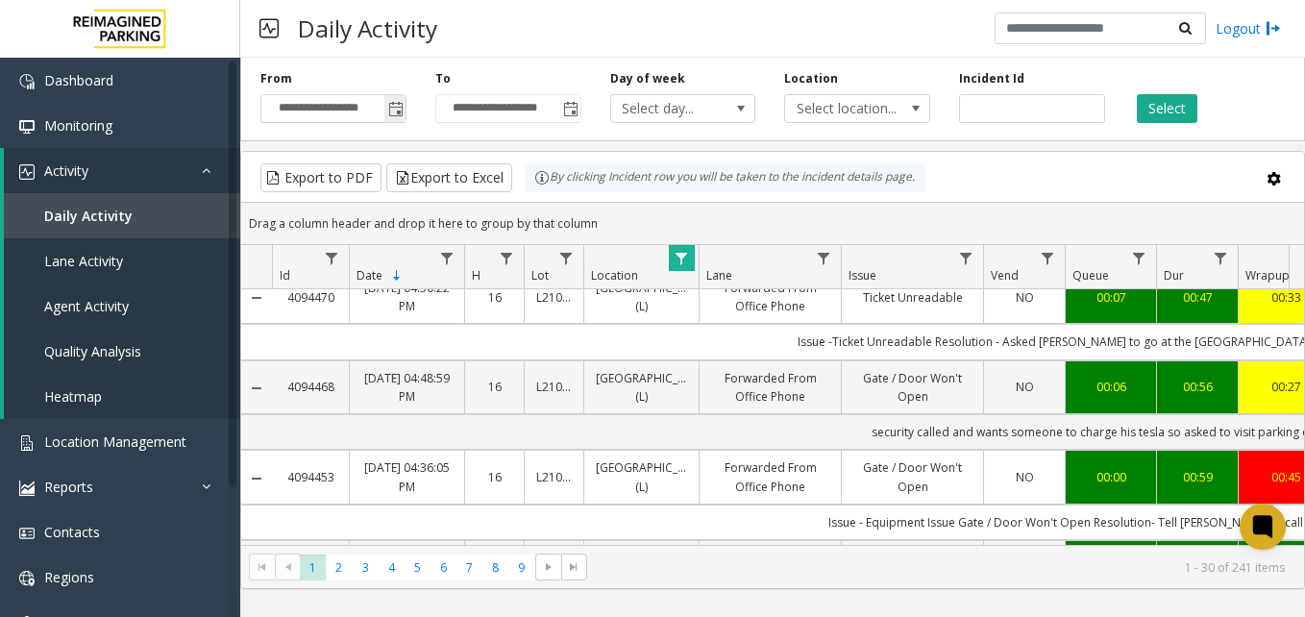
click at [404, 108] on span "Toggle popup" at bounding box center [394, 108] width 21 height 31
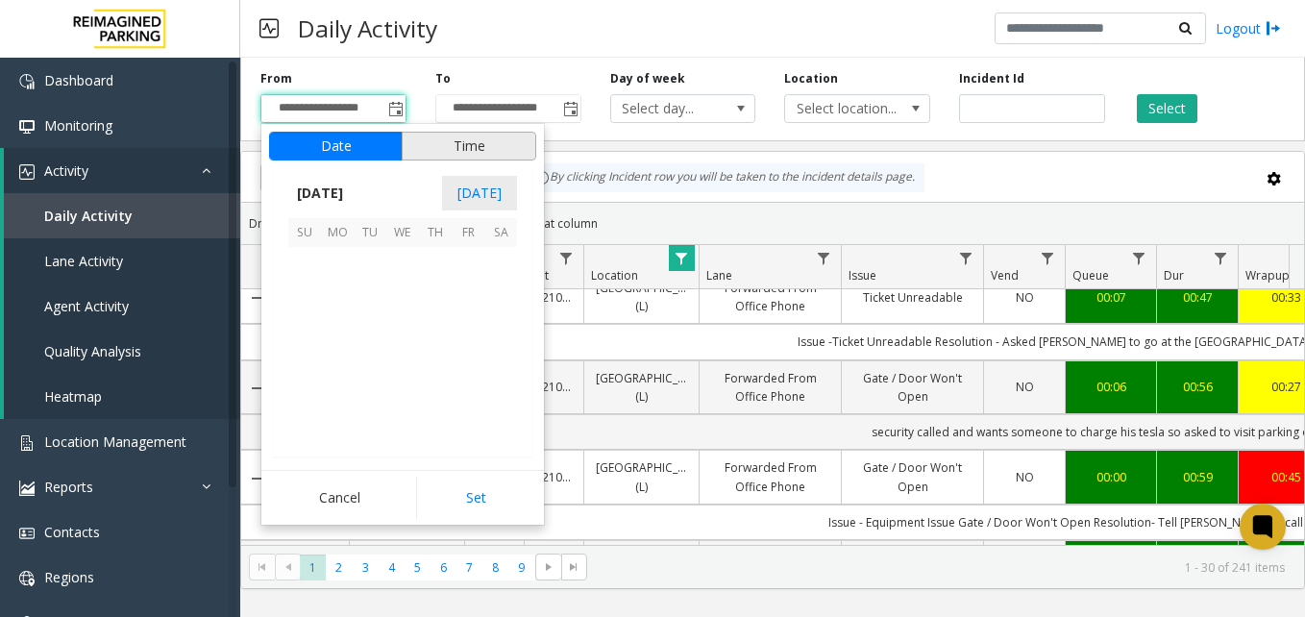
scroll to position [345220, 0]
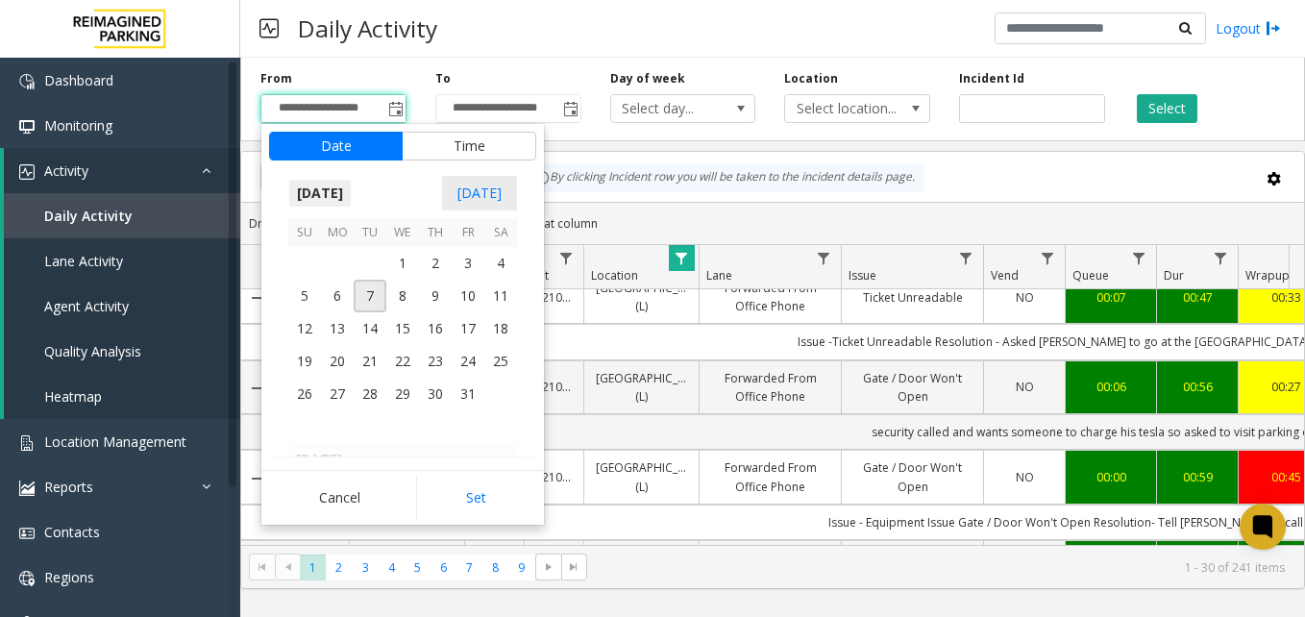
click at [345, 190] on span "October 2025" at bounding box center [319, 193] width 63 height 29
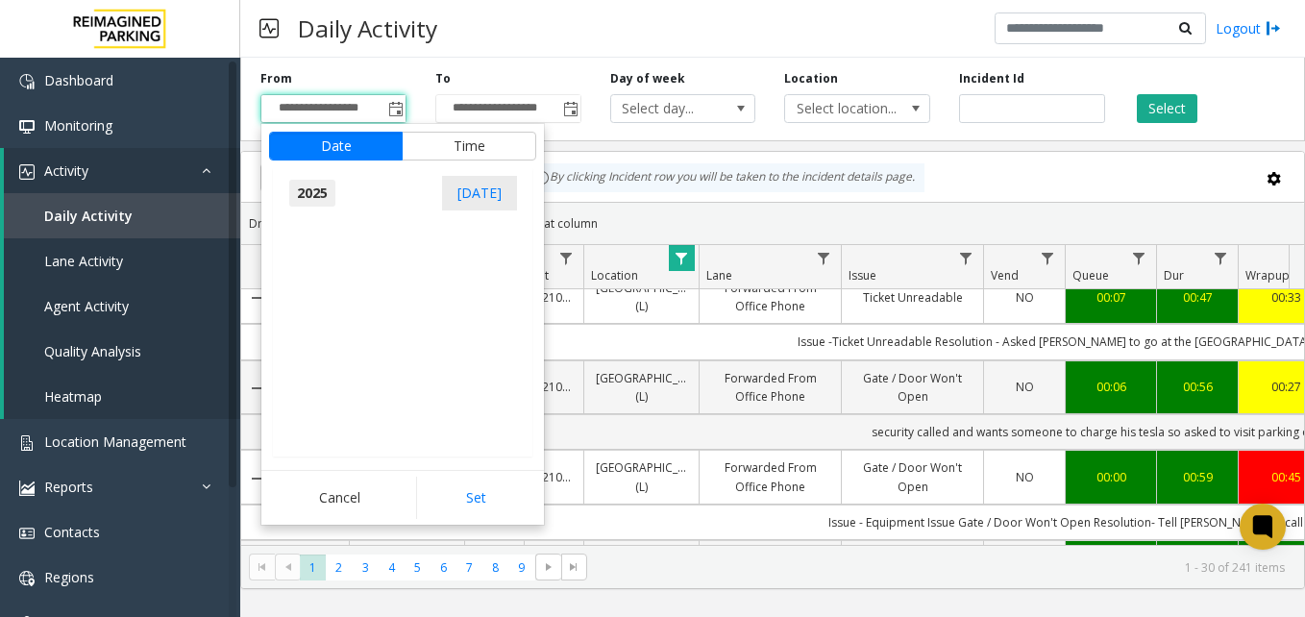
scroll to position [20520, 0]
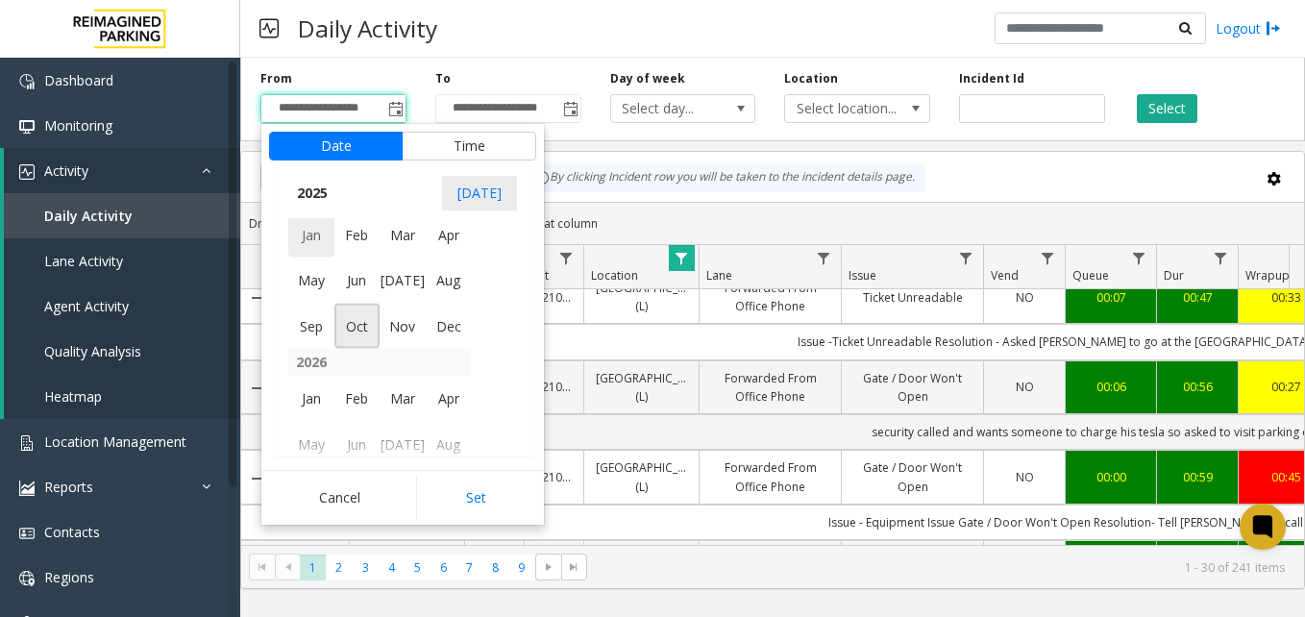
click at [310, 233] on span "Jan" at bounding box center [311, 234] width 46 height 46
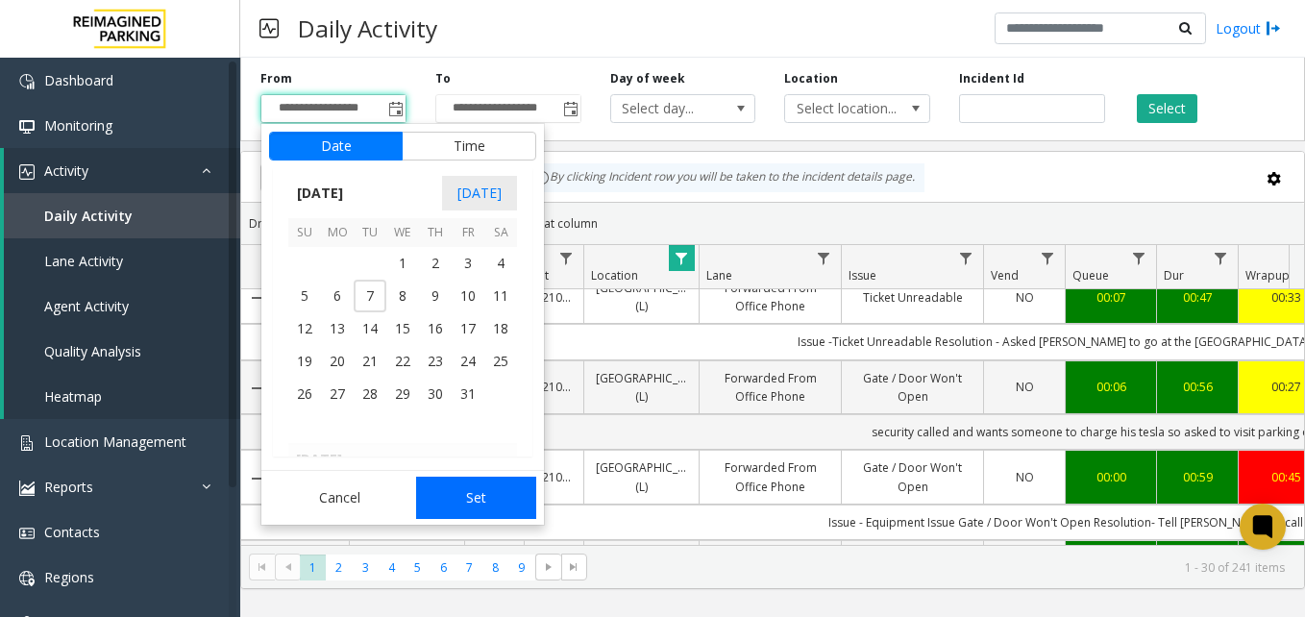
click at [470, 486] on button "Set" at bounding box center [476, 498] width 121 height 42
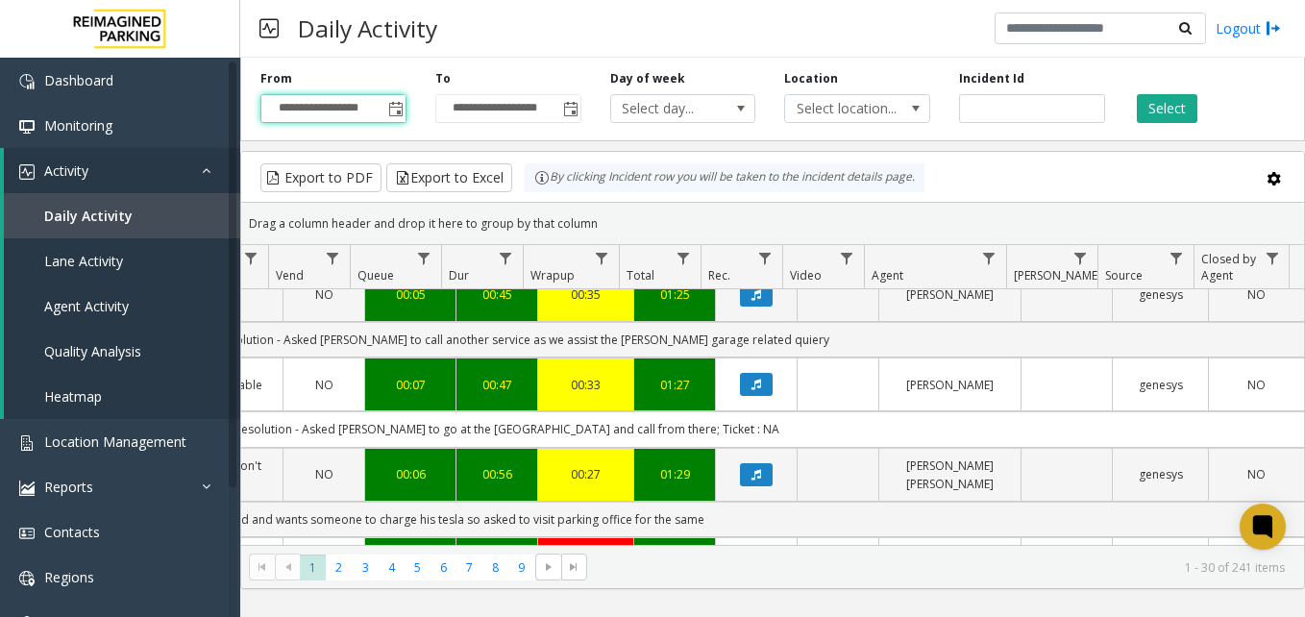
scroll to position [288, 715]
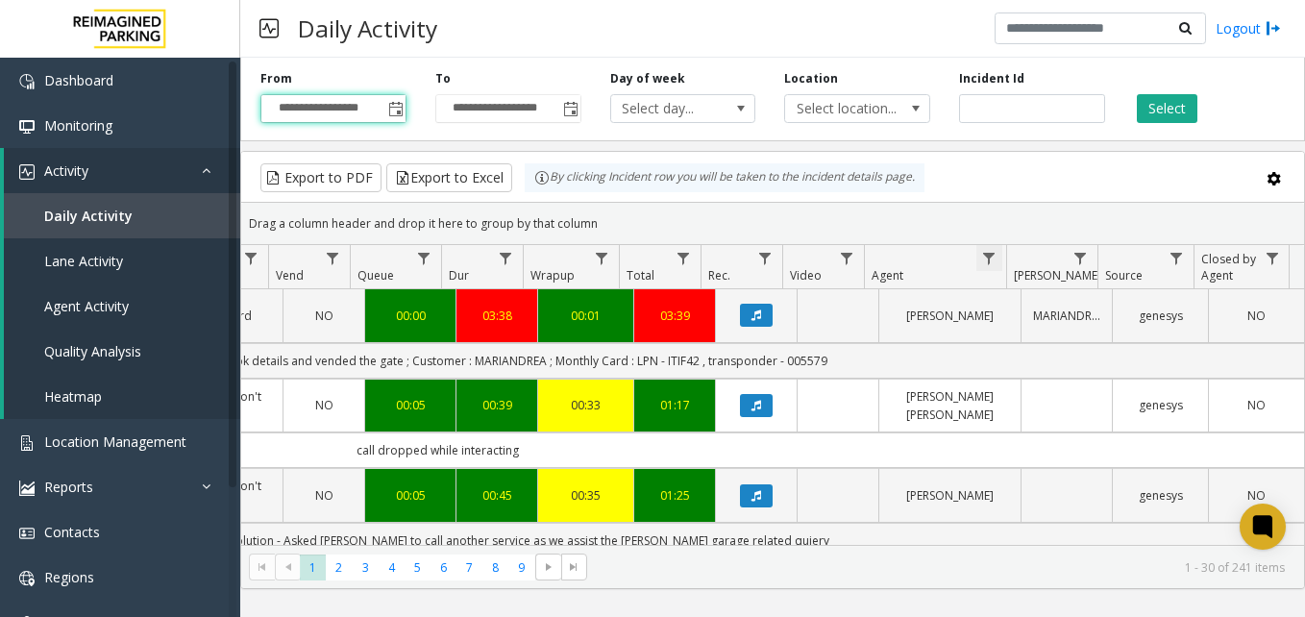
click at [996, 256] on span "Data table" at bounding box center [988, 258] width 15 height 15
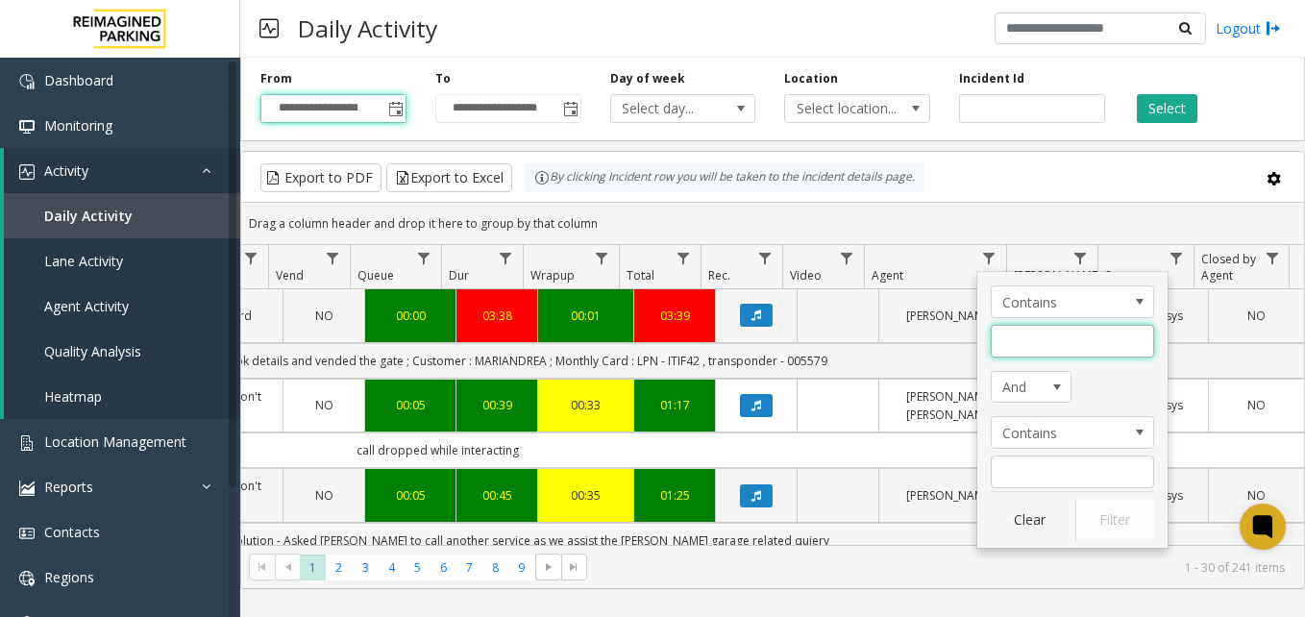
click at [1035, 347] on input "Agent Filter" at bounding box center [1072, 341] width 163 height 33
type input "***"
click button "Filter" at bounding box center [1115, 520] width 79 height 42
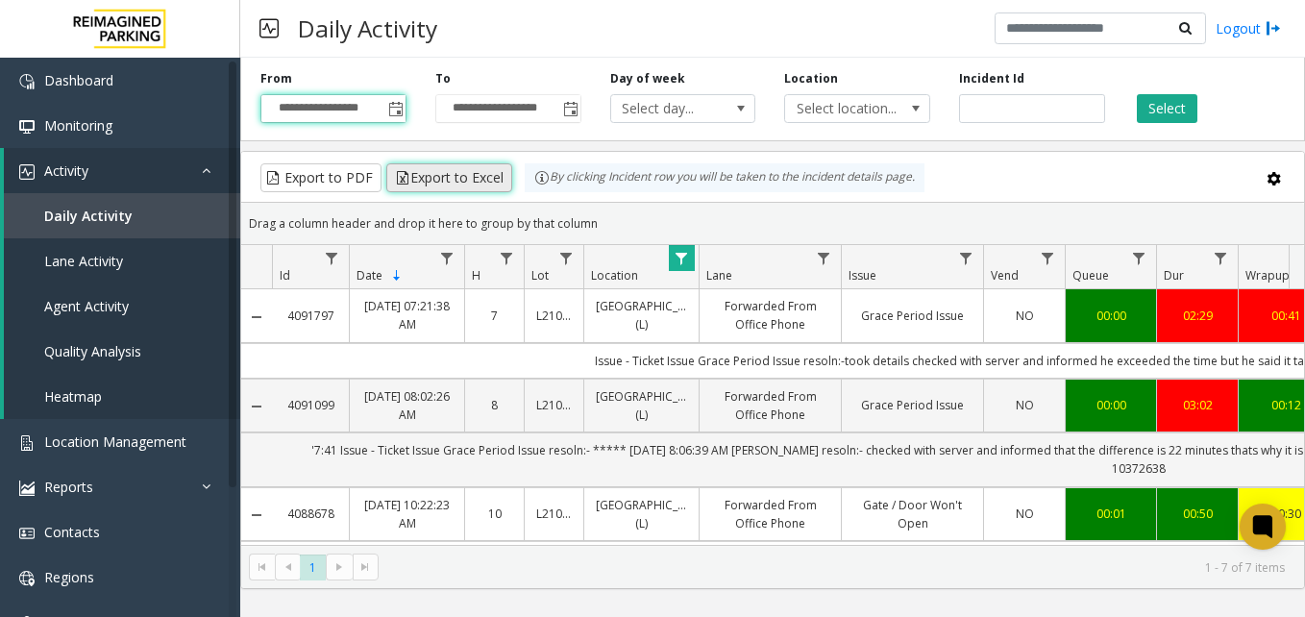
click at [433, 172] on button "Export to Excel" at bounding box center [449, 177] width 126 height 29
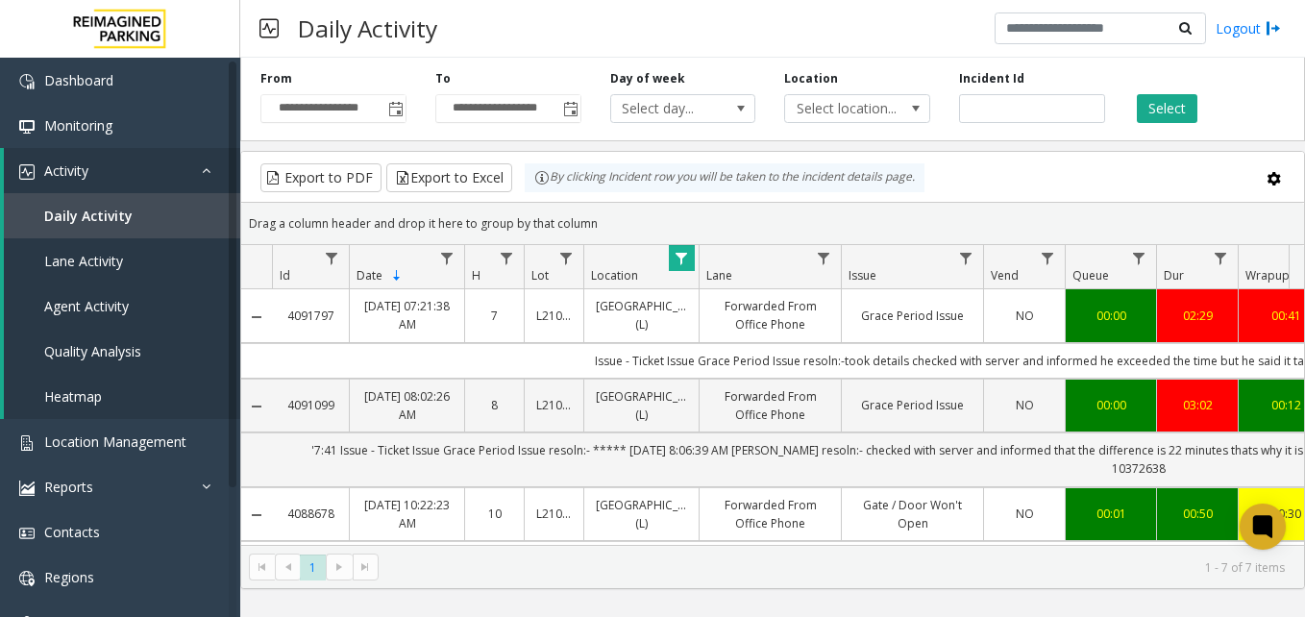
click at [770, 40] on div "Daily Activity Logout" at bounding box center [772, 29] width 1065 height 58
